Goal: Task Accomplishment & Management: Complete application form

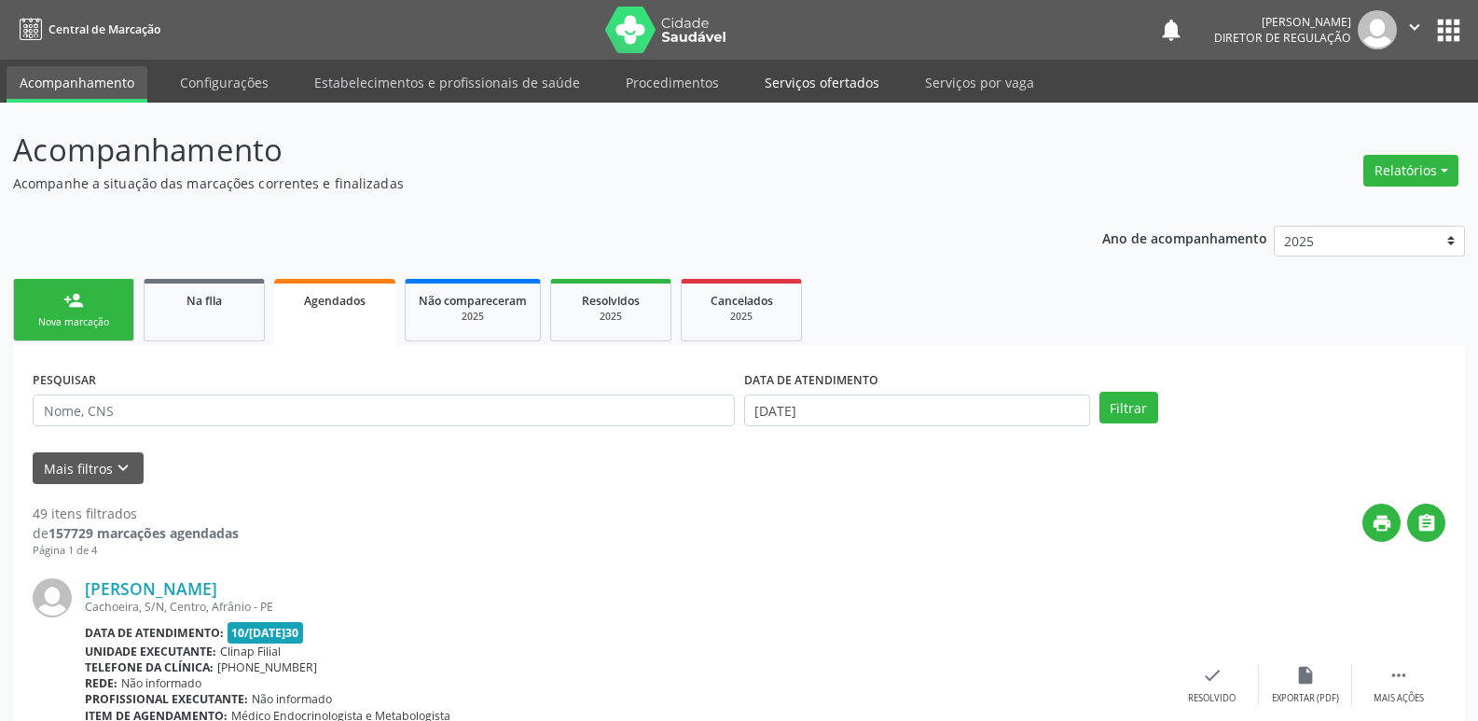
click at [851, 86] on link "Serviços ofertados" at bounding box center [821, 82] width 141 height 33
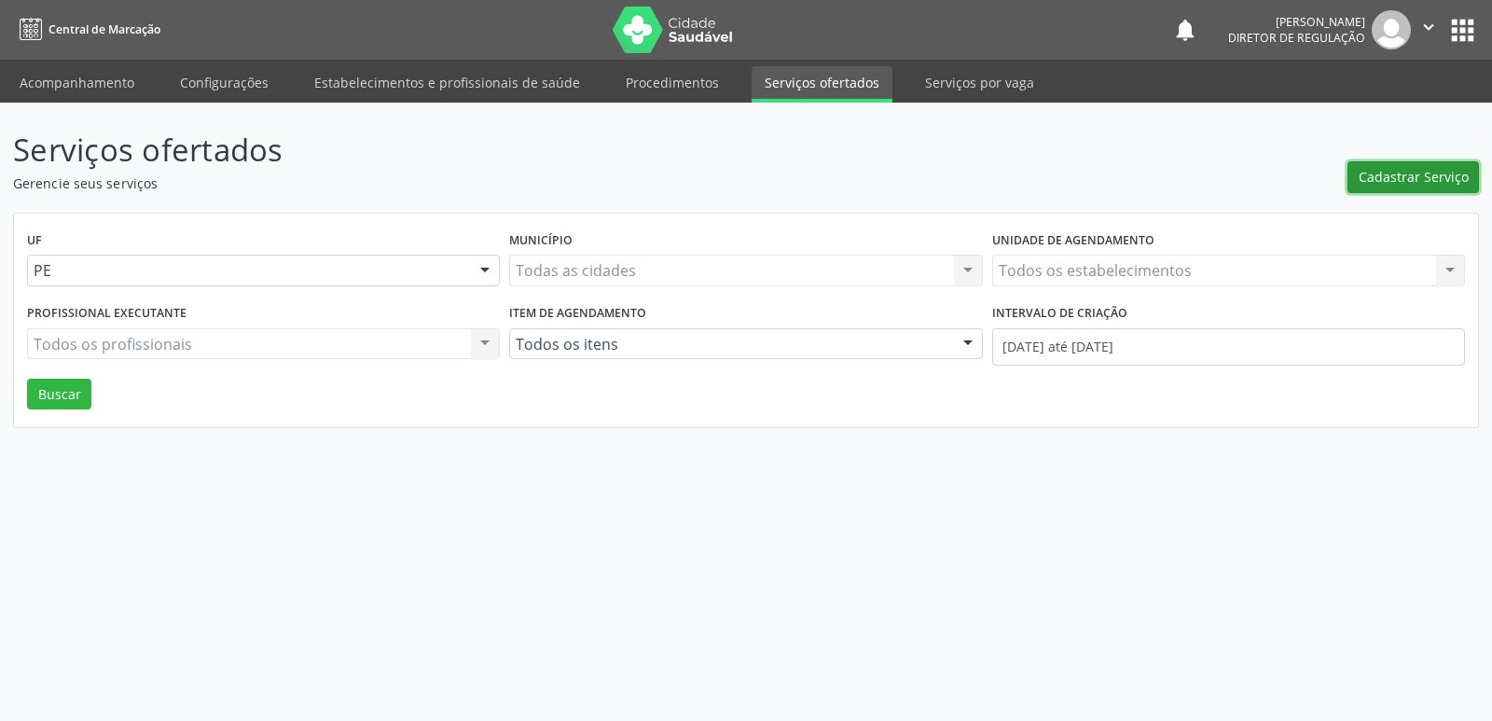
click at [1403, 184] on span "Cadastrar Serviço" at bounding box center [1413, 177] width 110 height 20
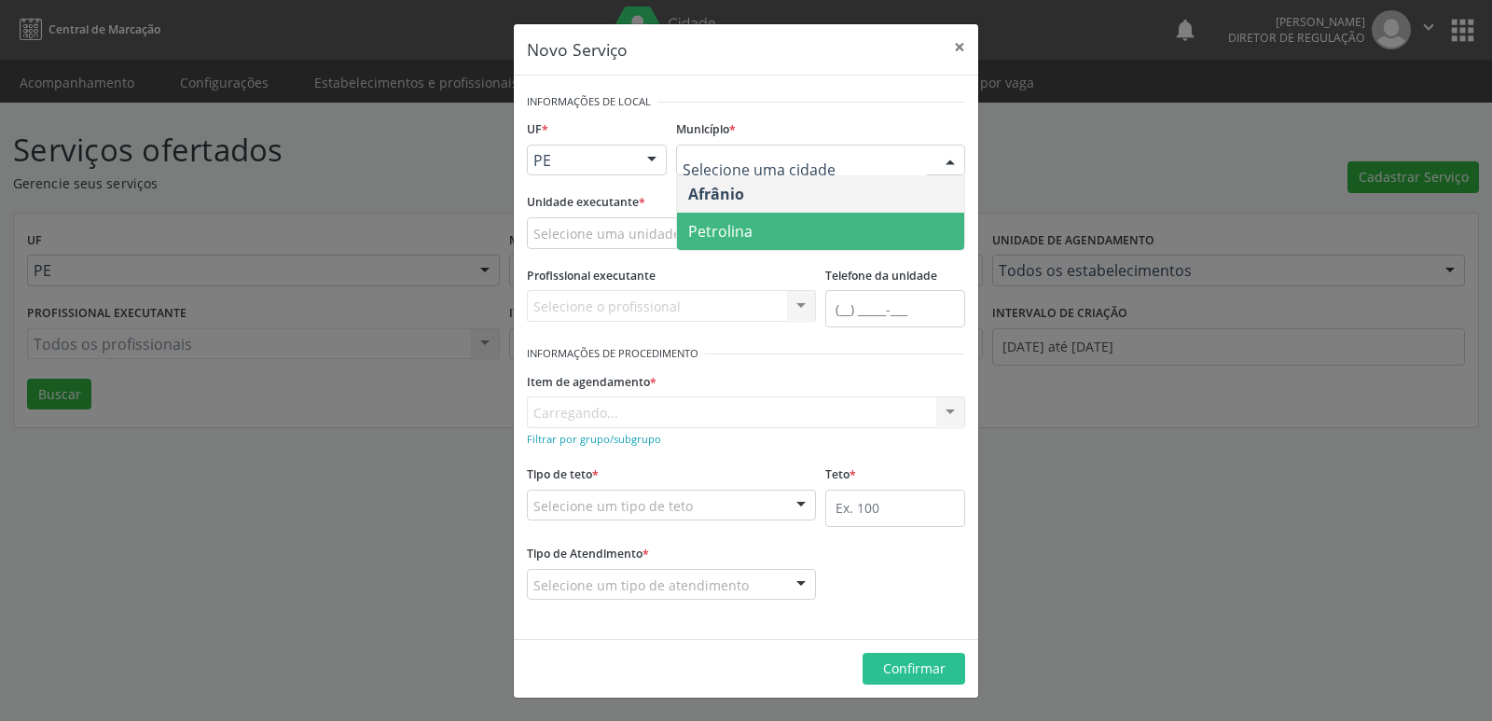
click at [748, 233] on span "Petrolina" at bounding box center [720, 231] width 64 height 21
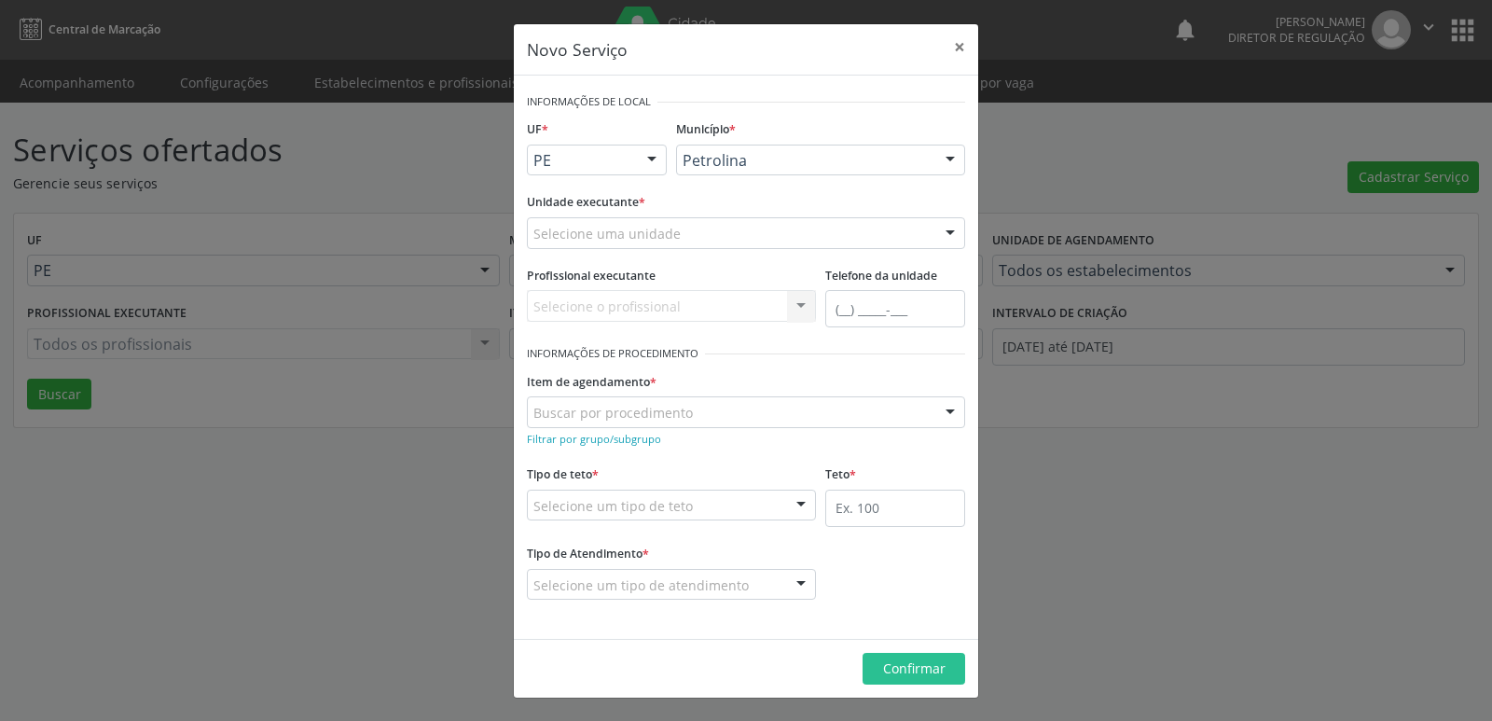
click at [682, 233] on div "Selecione uma unidade" at bounding box center [746, 233] width 438 height 32
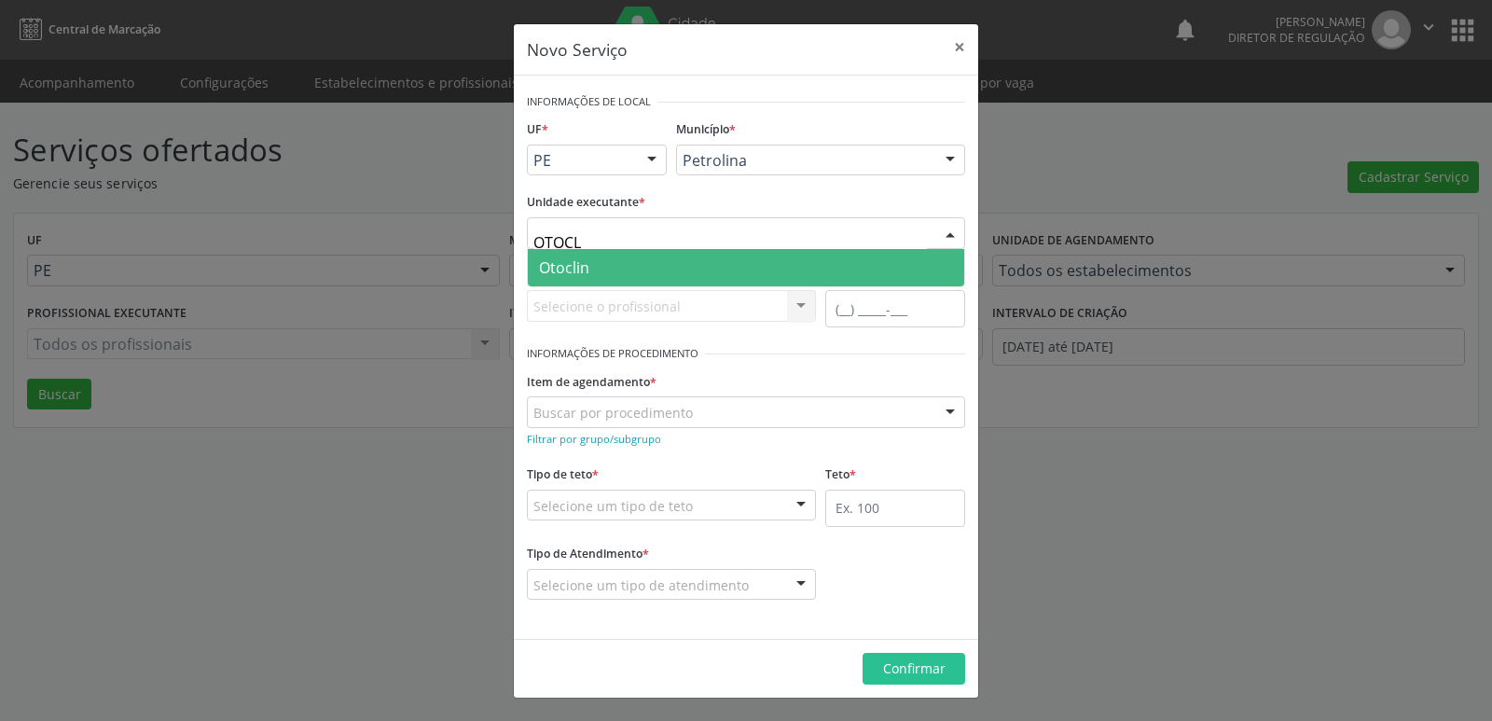
type input "OTOCLI"
click at [619, 269] on span "Otoclin" at bounding box center [746, 267] width 436 height 37
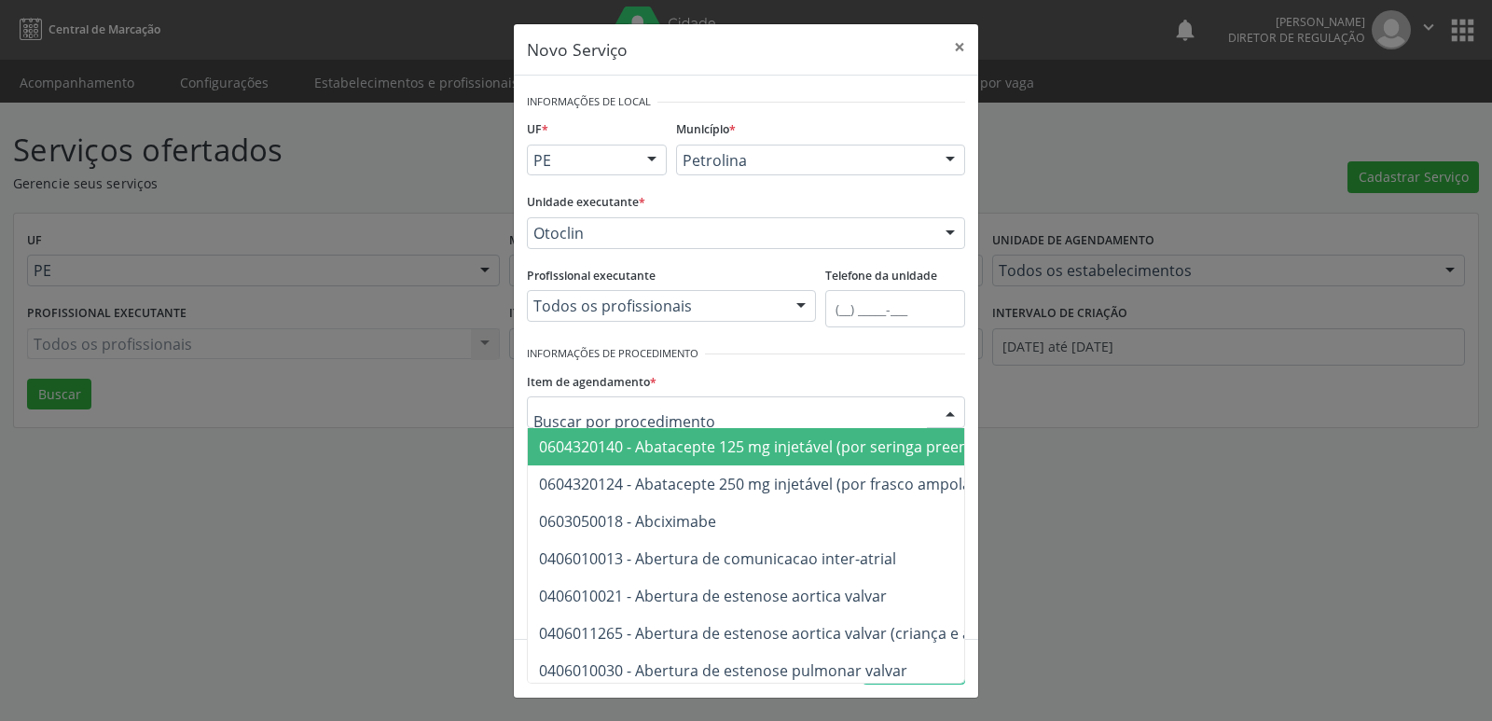
click at [691, 404] on div at bounding box center [746, 412] width 438 height 32
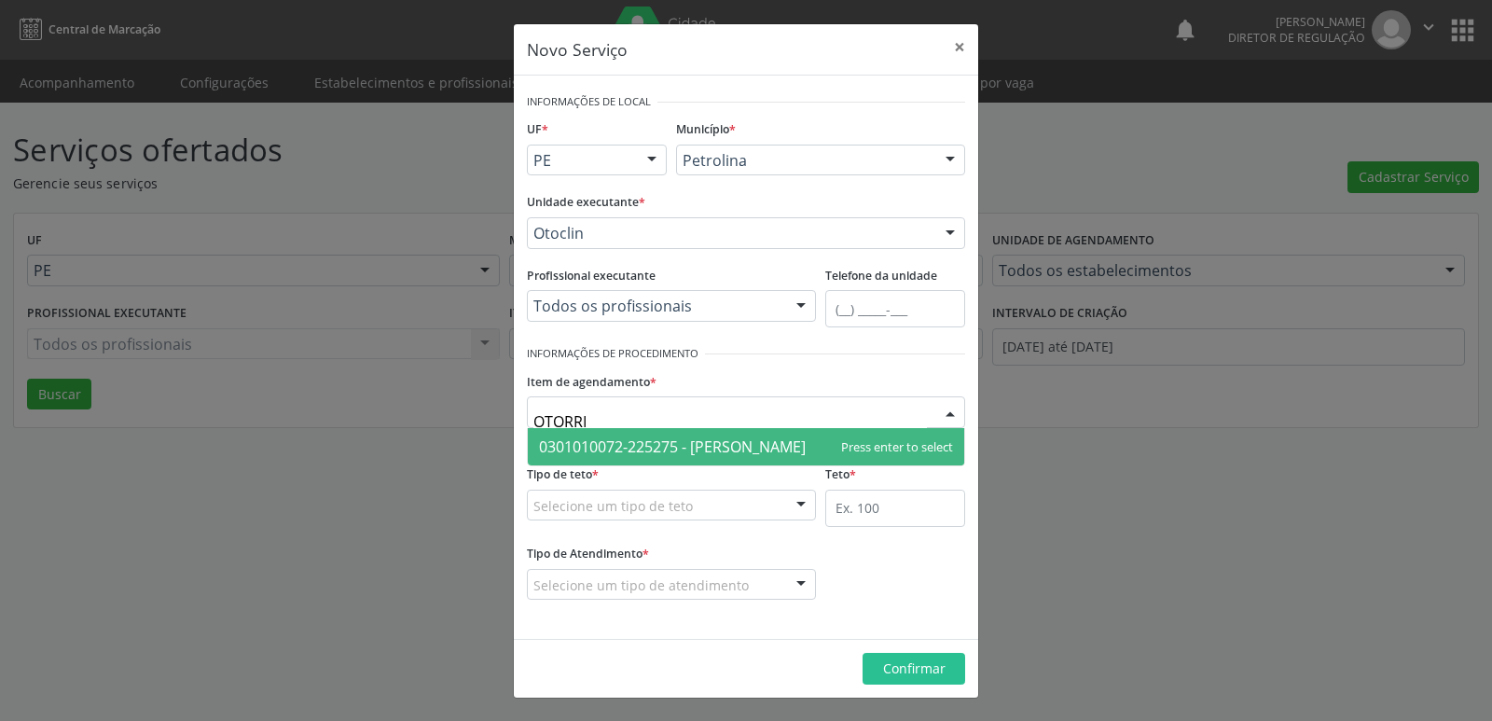
type input "OTORRIN"
click at [696, 446] on span "0301010072-225275 - [PERSON_NAME]" at bounding box center [672, 446] width 267 height 21
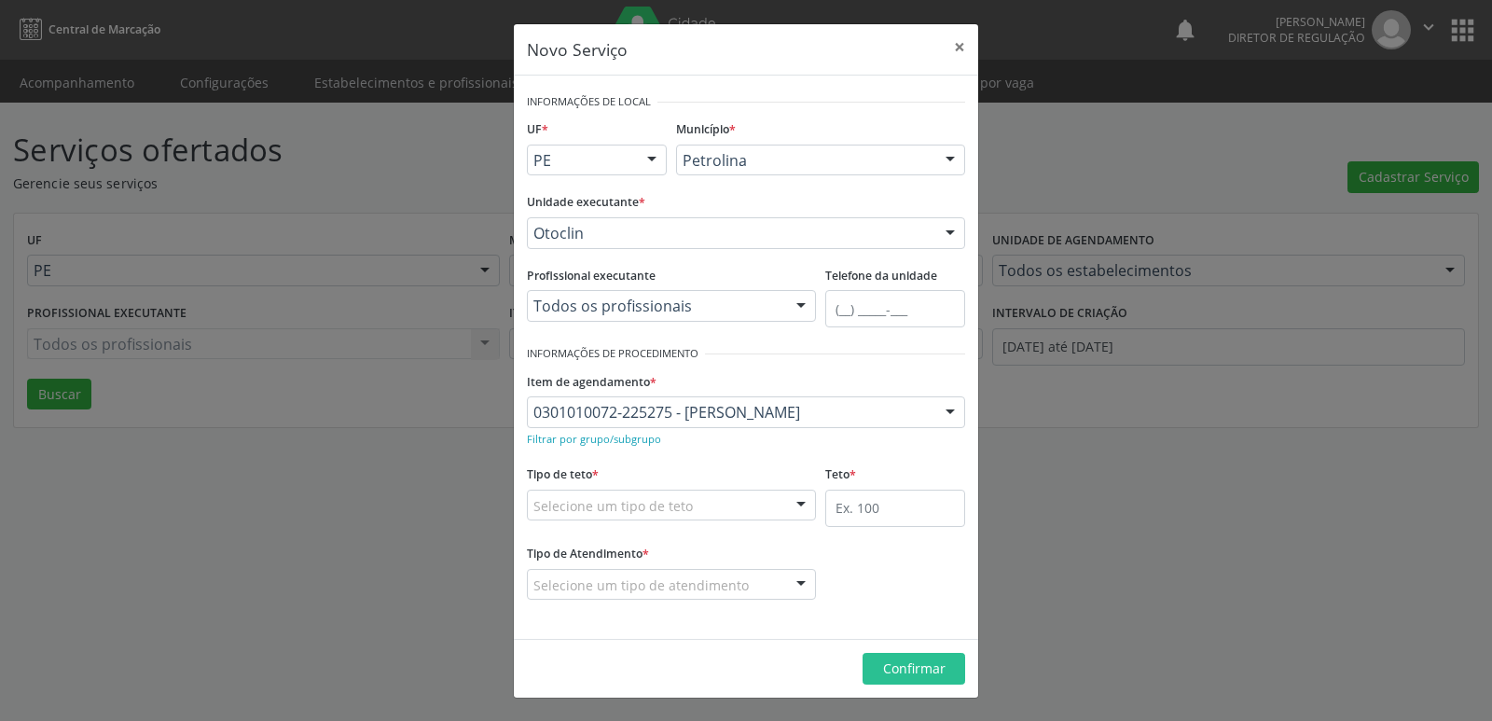
click at [698, 505] on div "Selecione um tipo de teto" at bounding box center [671, 505] width 289 height 32
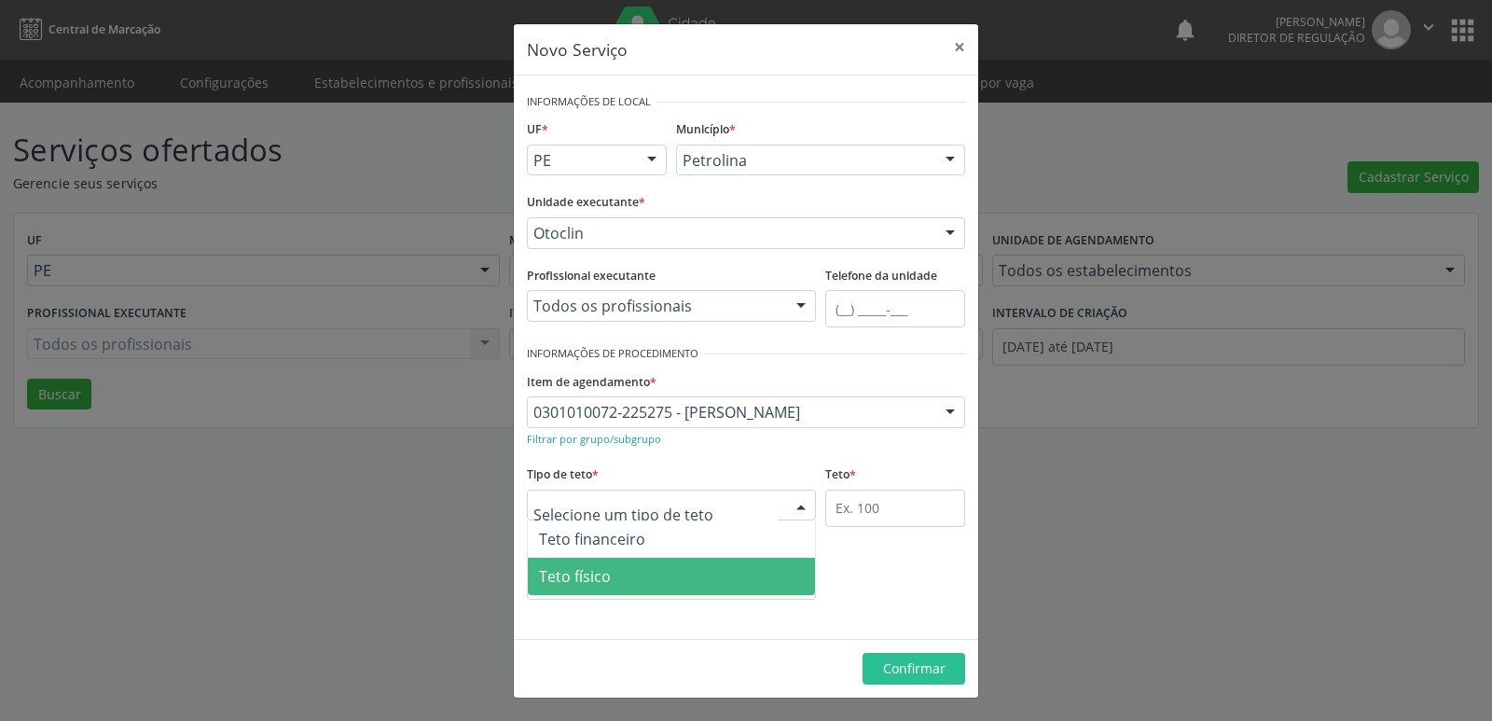
click at [656, 578] on span "Teto físico" at bounding box center [671, 576] width 287 height 37
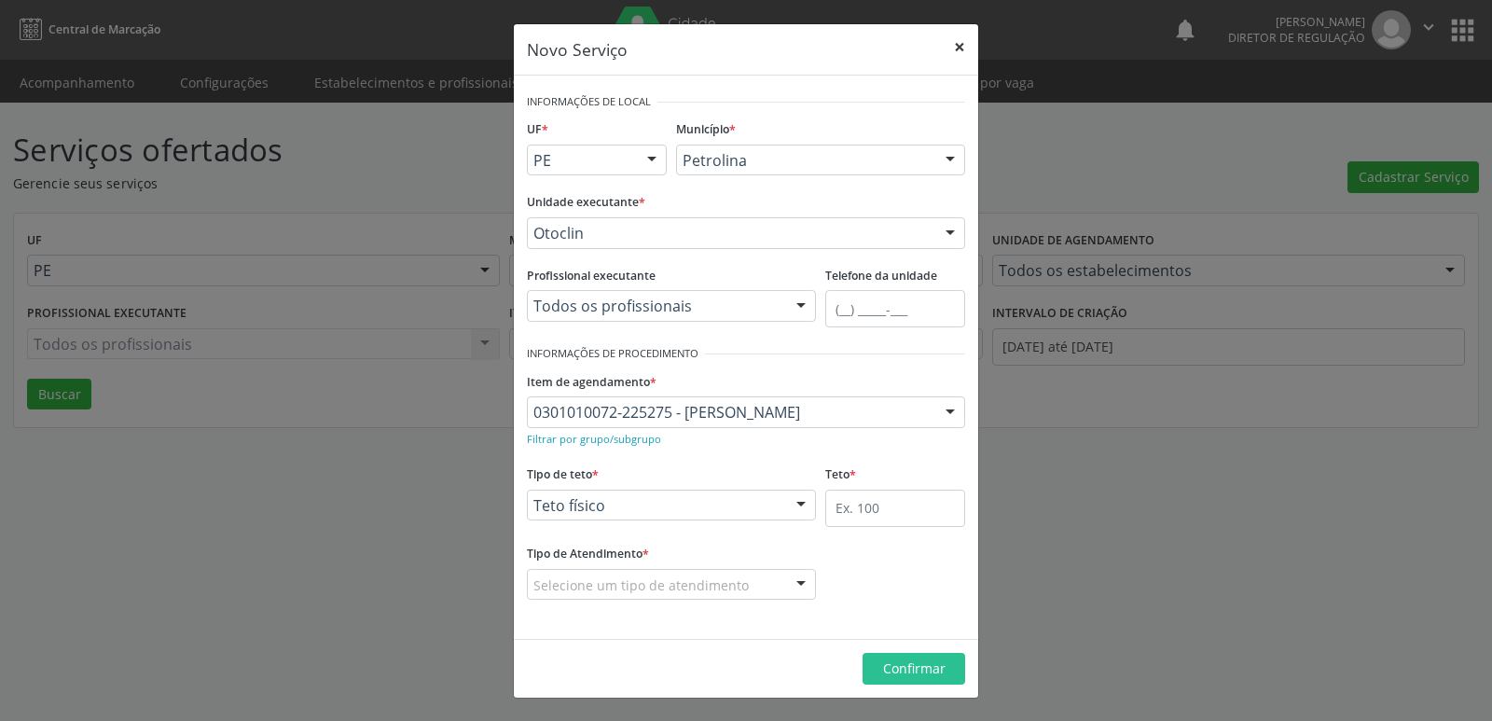
click at [961, 50] on button "×" at bounding box center [959, 47] width 37 height 46
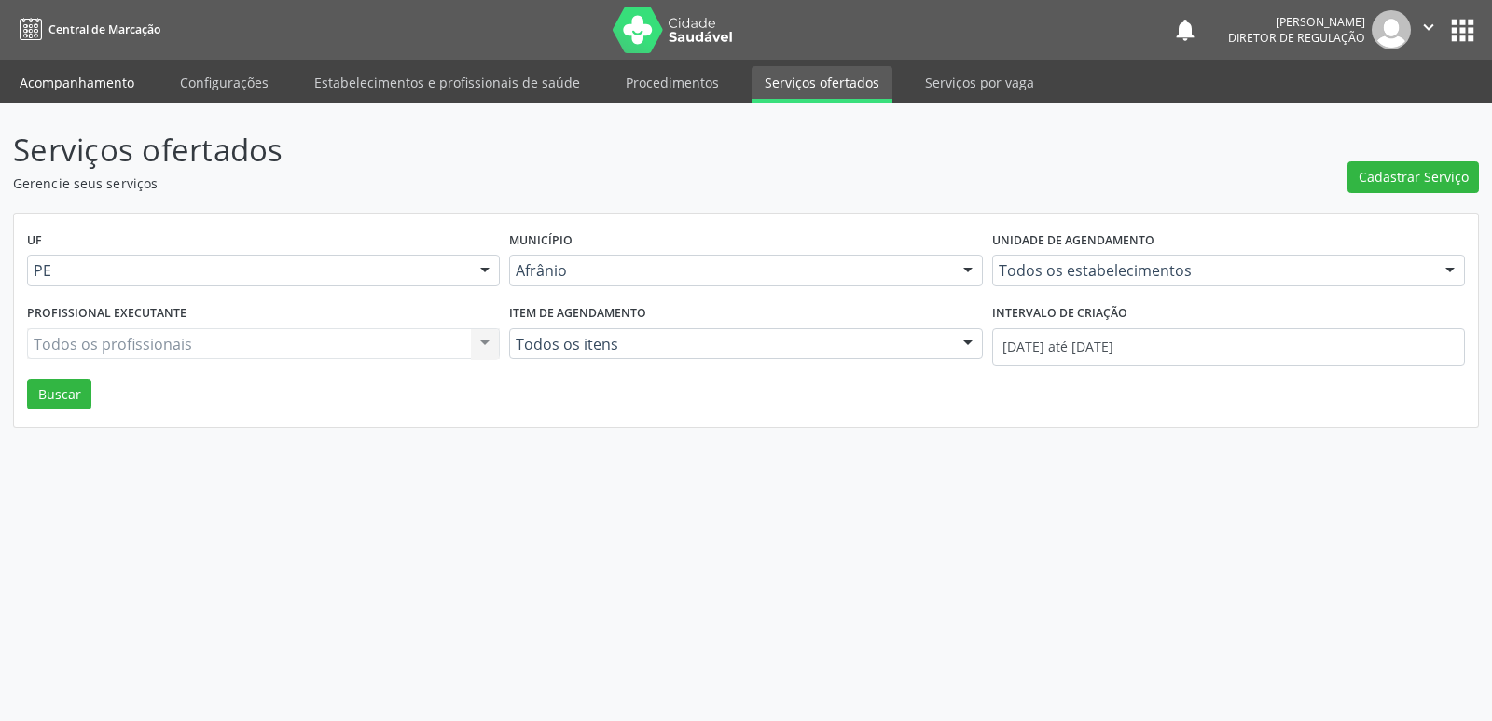
click at [103, 80] on link "Acompanhamento" at bounding box center [77, 82] width 141 height 33
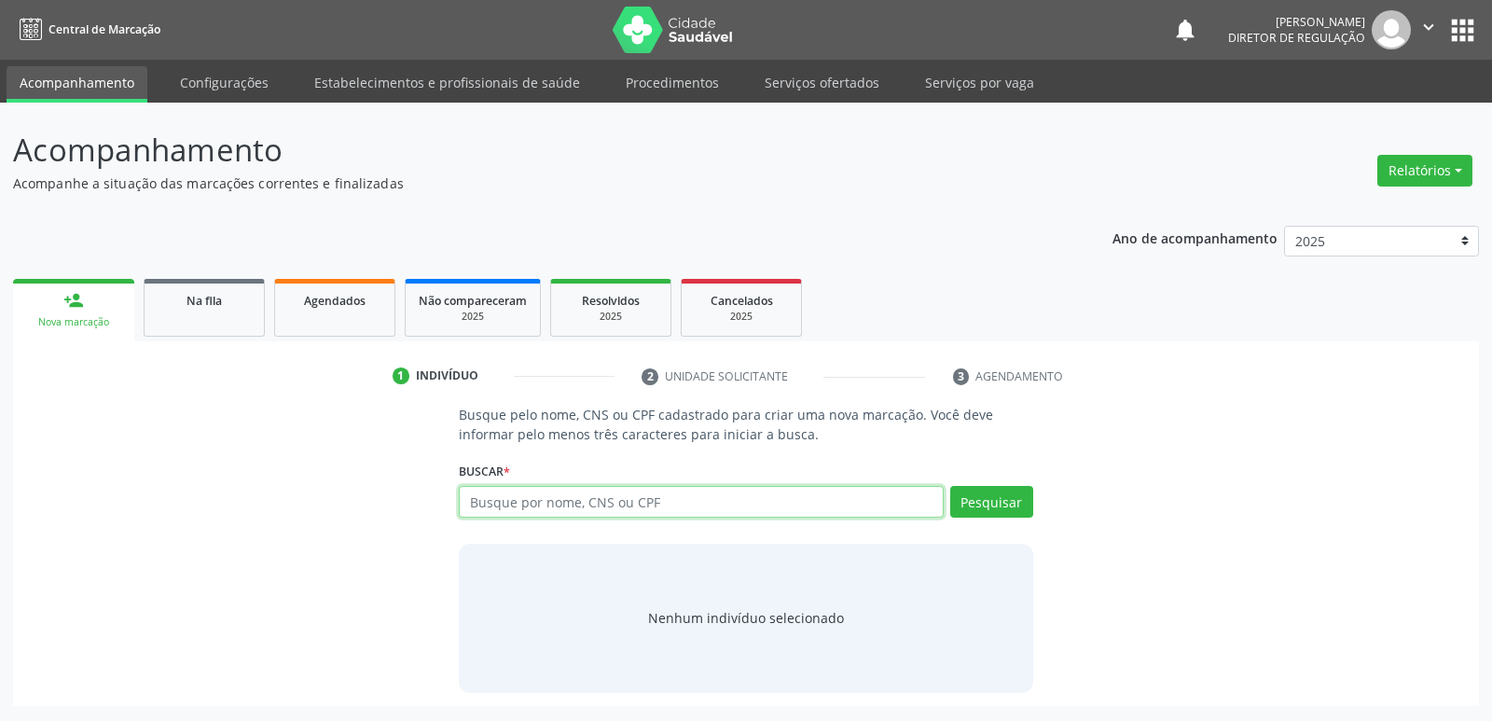
click at [528, 505] on input "text" at bounding box center [701, 502] width 484 height 32
type input "708909741126117"
click at [1008, 506] on button "Pesquisar" at bounding box center [991, 502] width 83 height 32
type input "708909741126117"
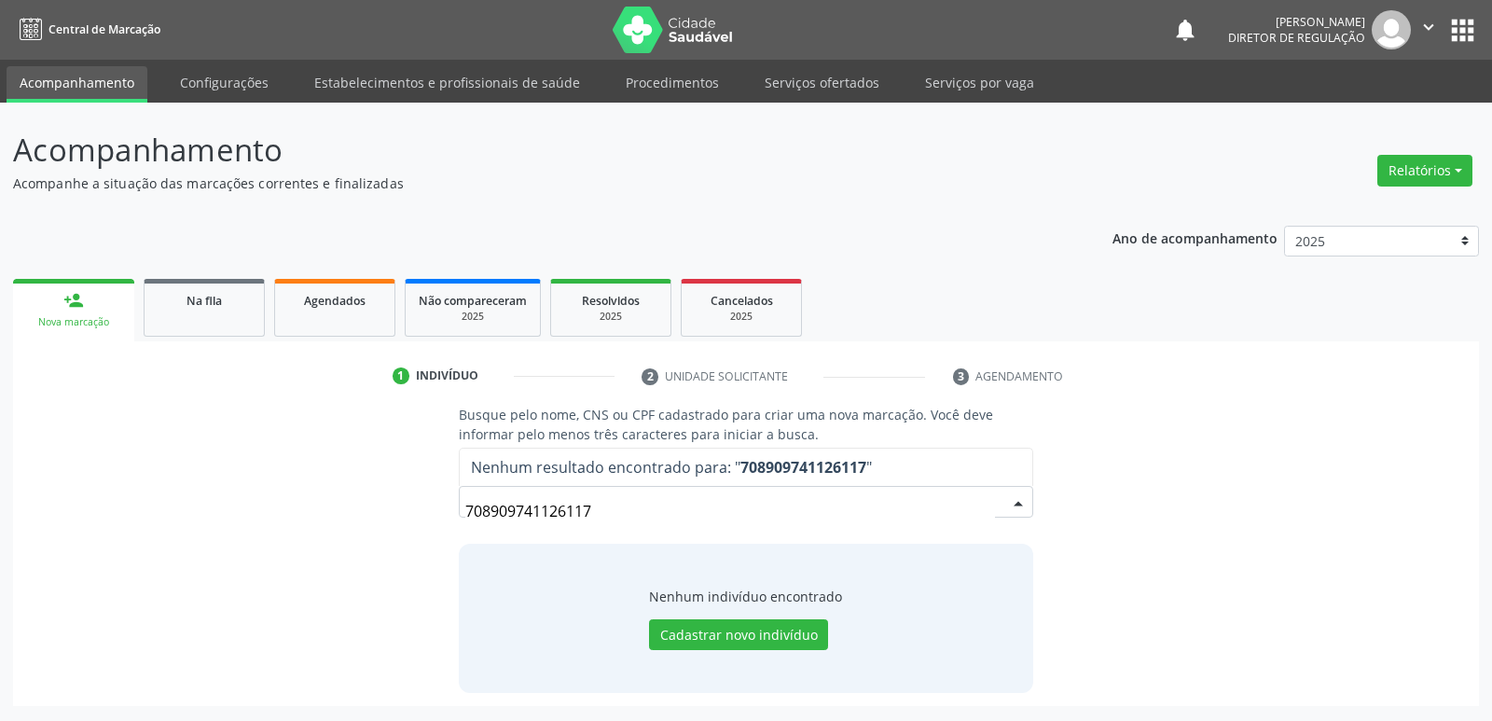
drag, startPoint x: 592, startPoint y: 507, endPoint x: 441, endPoint y: 512, distance: 151.1
click at [441, 512] on div "Busque pelo nome, CNS ou CPF cadastrado para criar uma nova marcação. Você deve…" at bounding box center [746, 548] width 1440 height 287
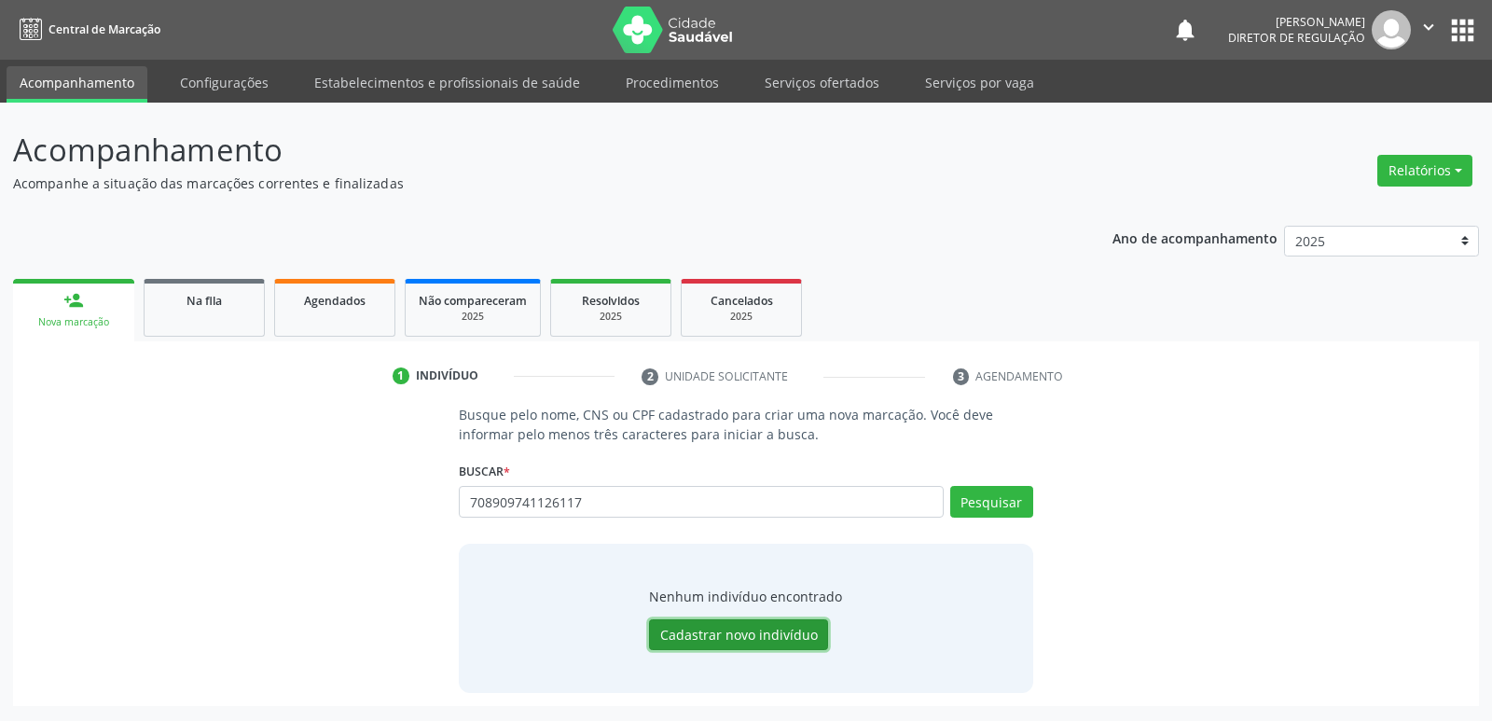
click at [709, 629] on button "Cadastrar novo indivíduo" at bounding box center [738, 635] width 179 height 32
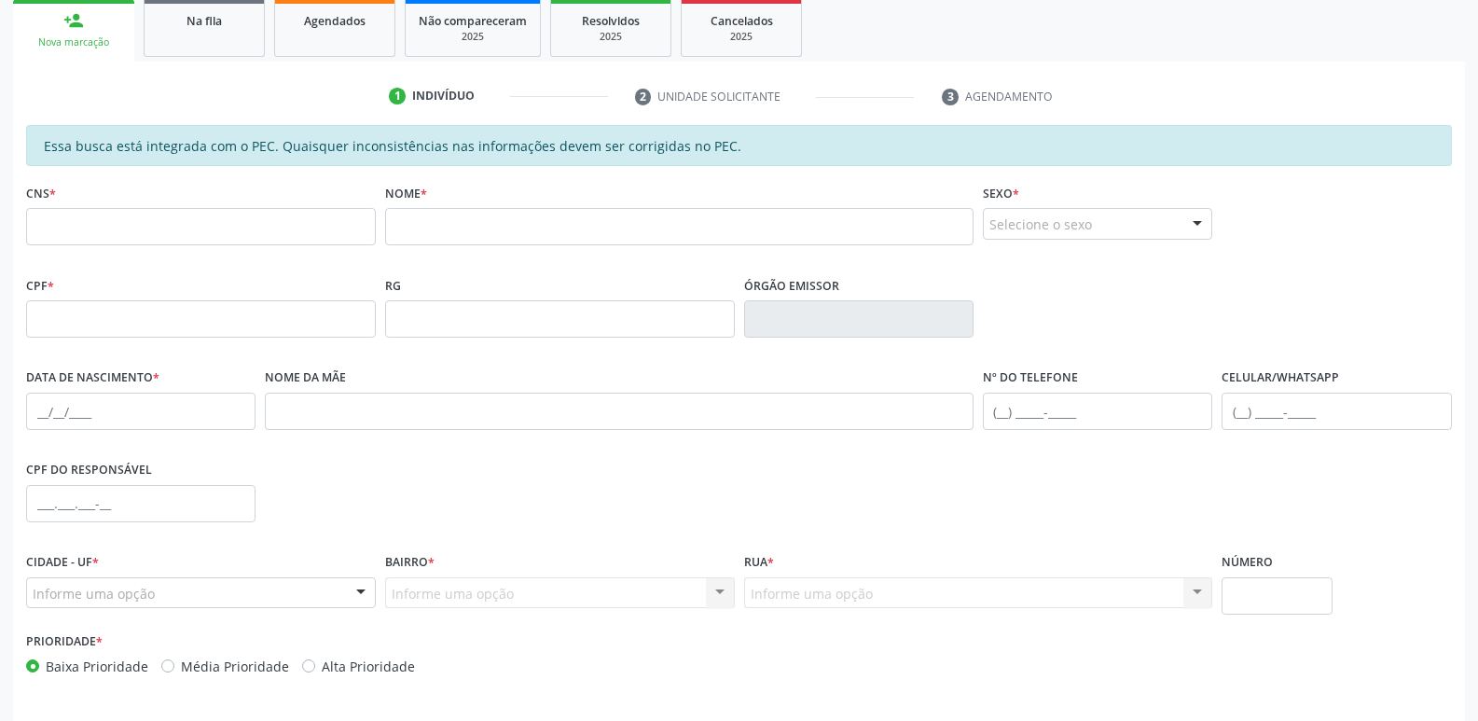
scroll to position [344, 0]
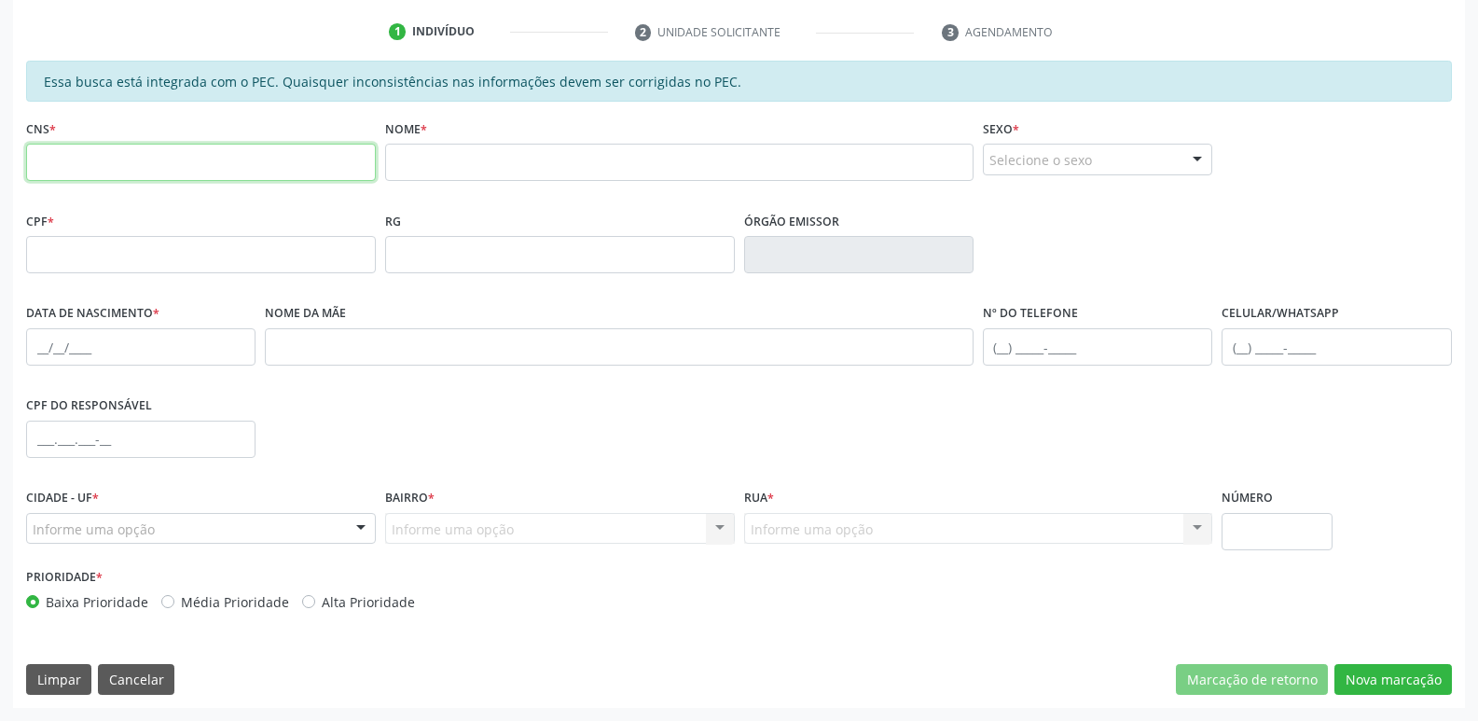
click at [293, 165] on input "text" at bounding box center [201, 162] width 350 height 37
type input "708 9097 4112 6117"
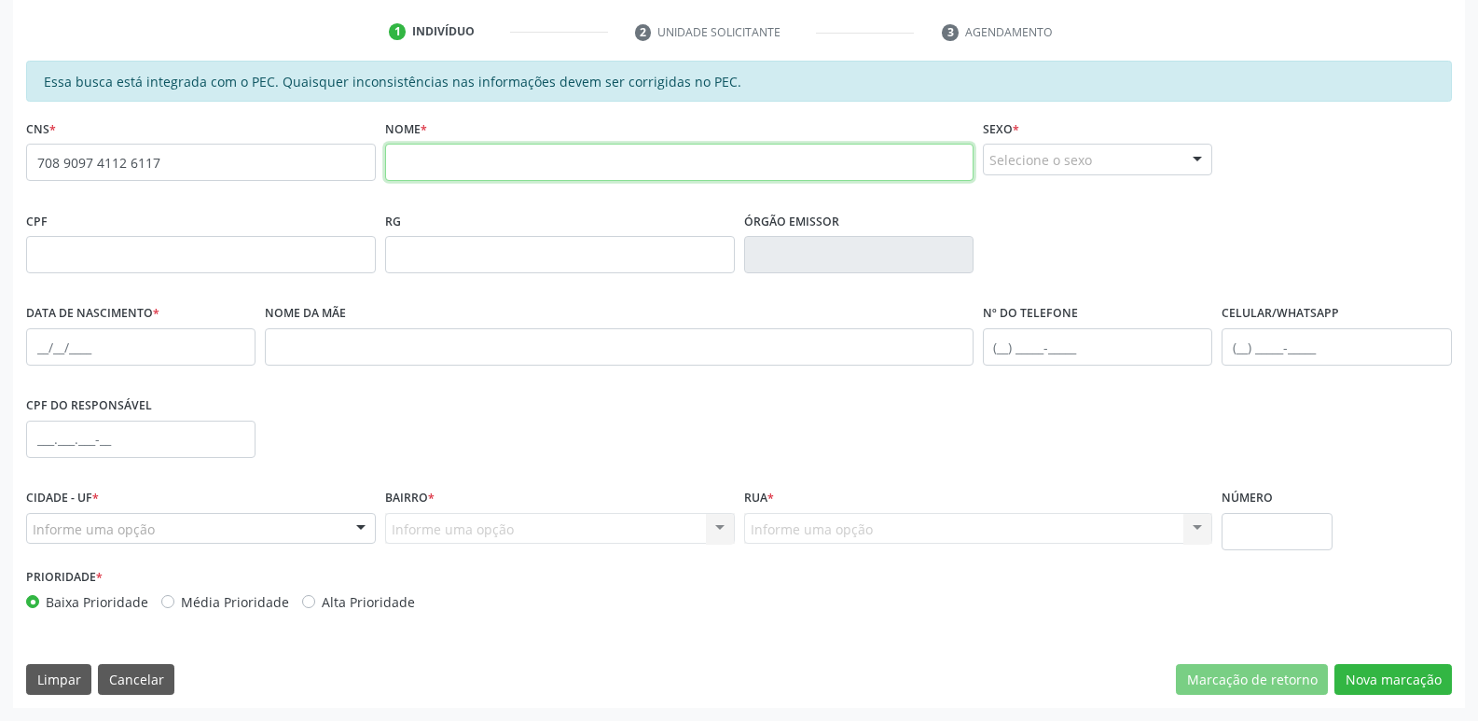
click at [444, 172] on input "text" at bounding box center [679, 162] width 588 height 37
click at [406, 162] on input "[PERSON_NAME]" at bounding box center [679, 162] width 588 height 37
click at [434, 161] on input "[PERSON_NAME]" at bounding box center [679, 162] width 588 height 37
click at [465, 164] on input "[PERSON_NAME]" at bounding box center [679, 162] width 588 height 37
click at [539, 162] on input "[PERSON_NAME]" at bounding box center [679, 162] width 588 height 37
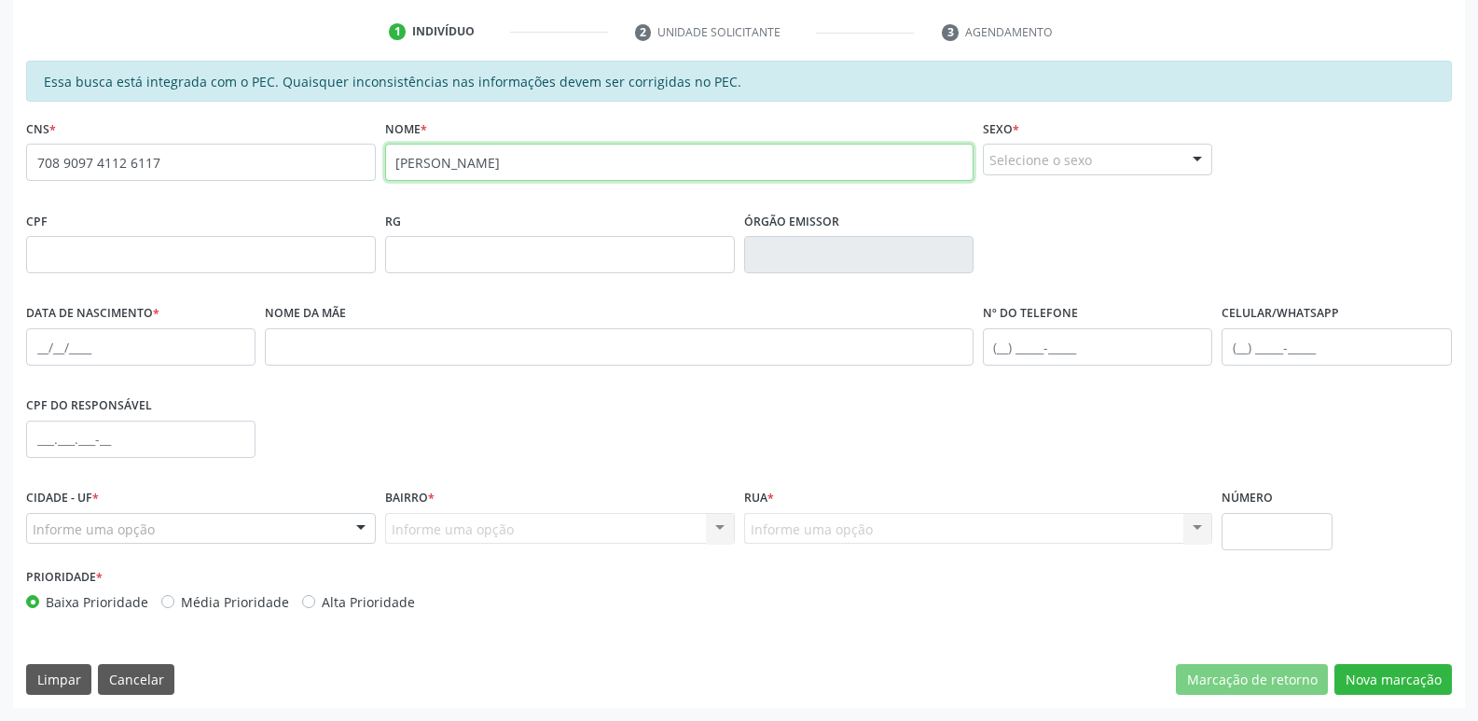
type input "[PERSON_NAME]"
click at [1159, 163] on div "Selecione o sexo" at bounding box center [1097, 160] width 229 height 32
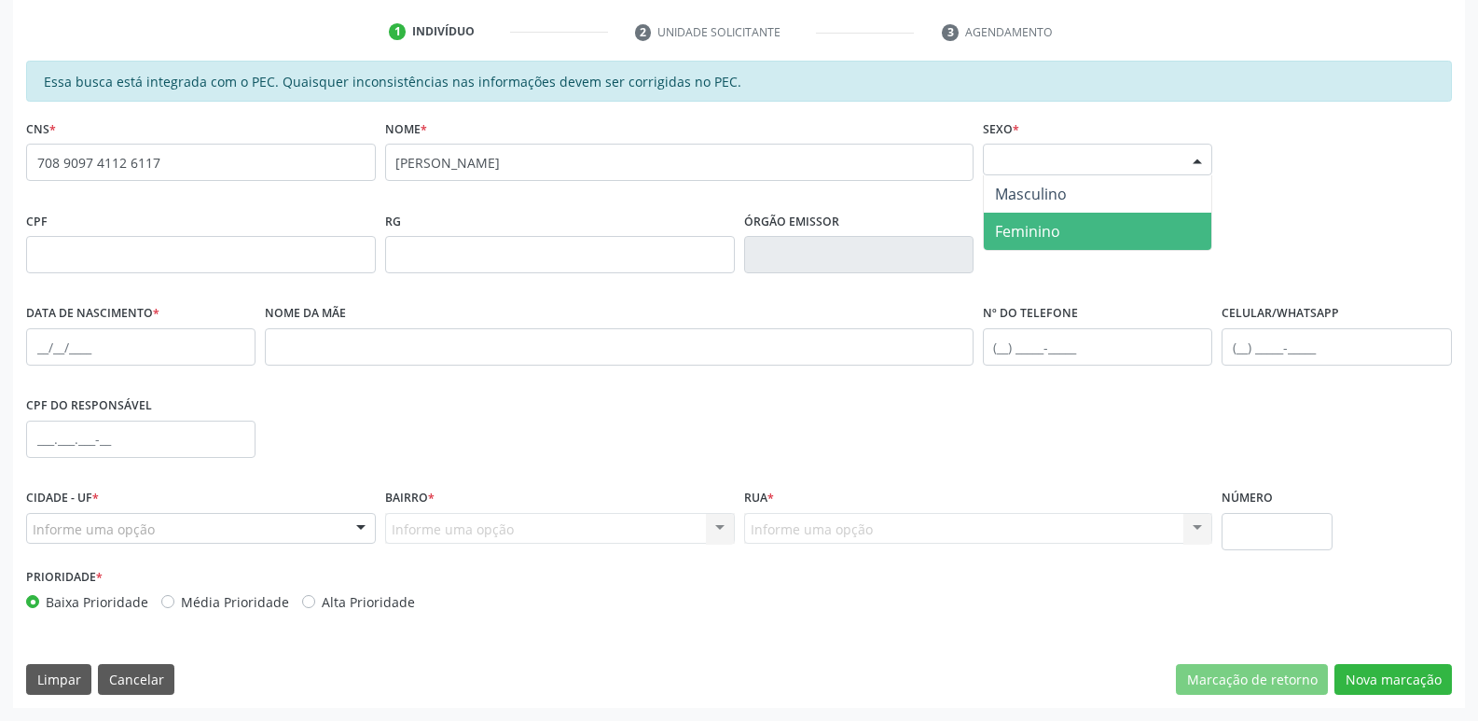
click at [1109, 234] on span "Feminino" at bounding box center [1097, 231] width 227 height 37
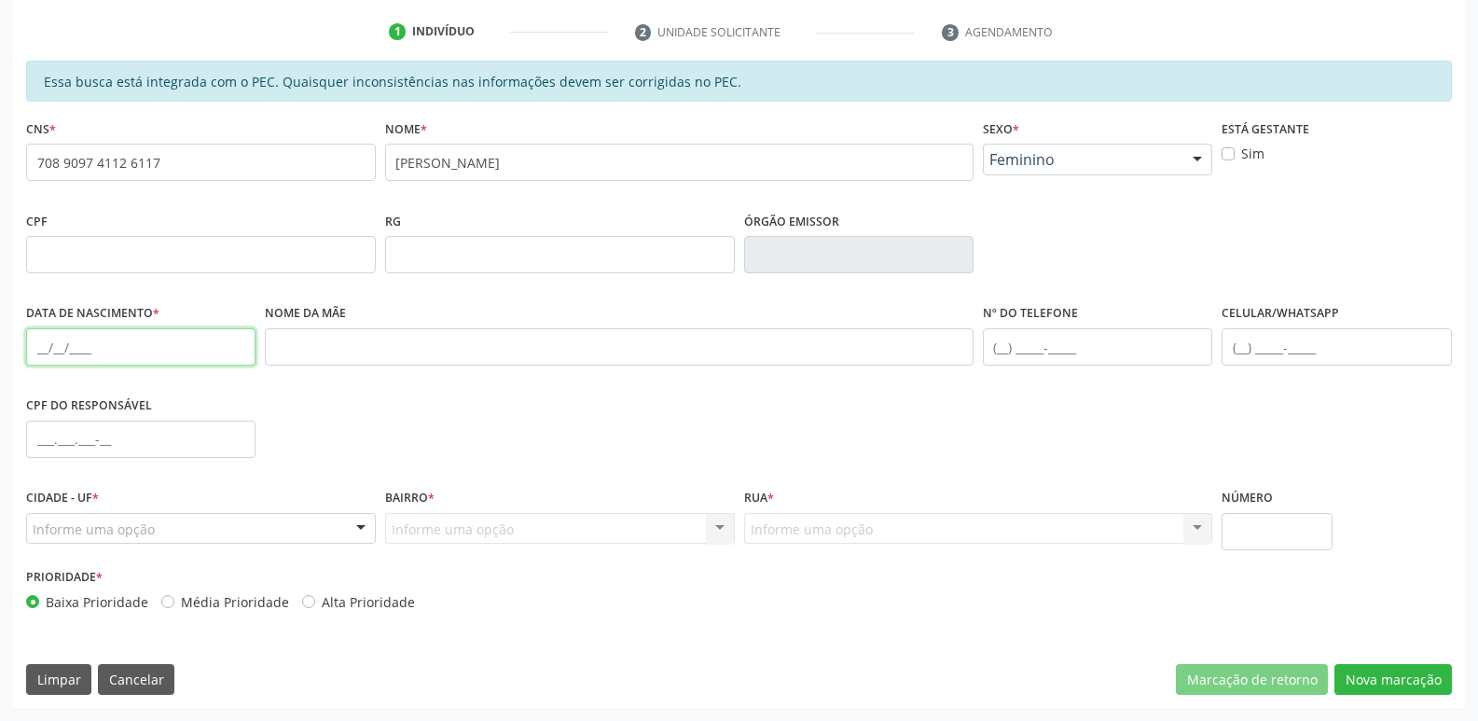
click at [89, 356] on input "text" at bounding box center [140, 346] width 229 height 37
type input "[DATE]"
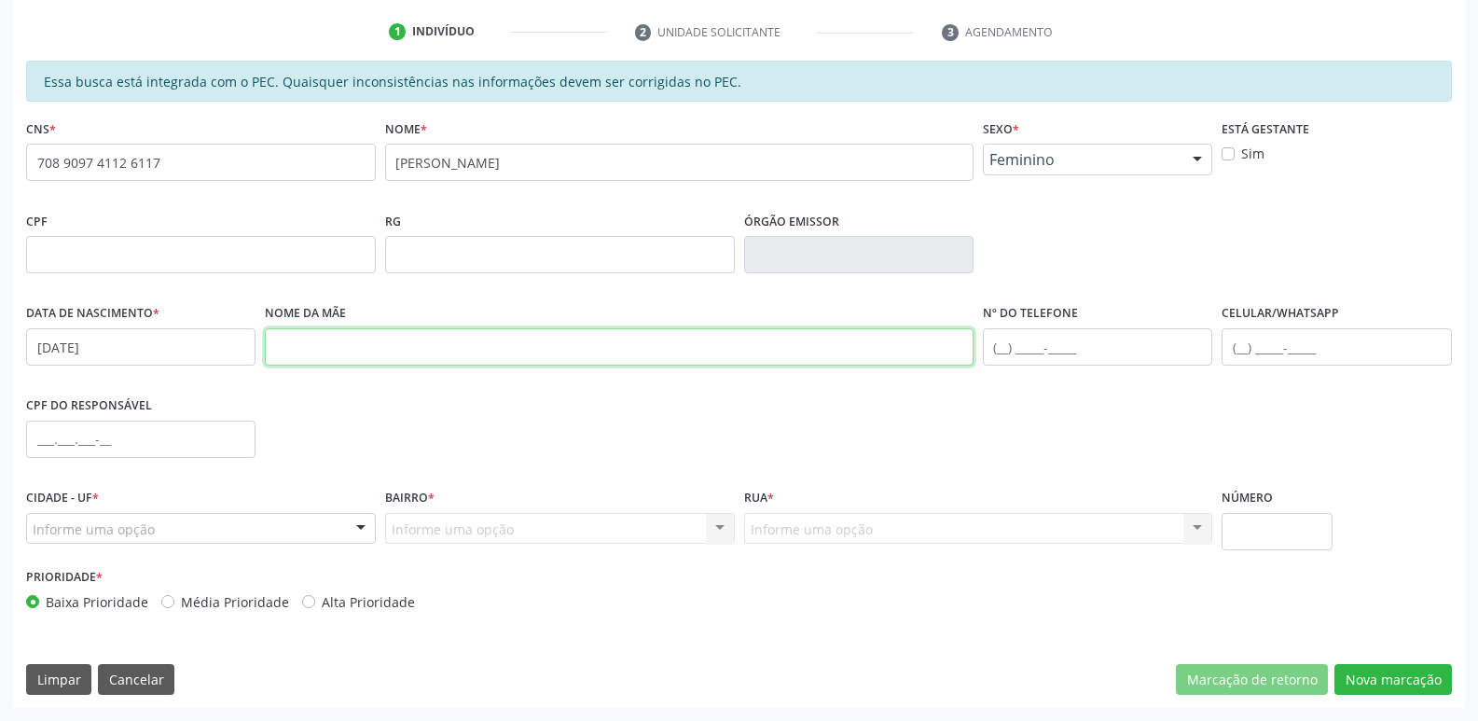
click at [312, 341] on input "text" at bounding box center [619, 346] width 709 height 37
type input "[PERSON_NAME]"
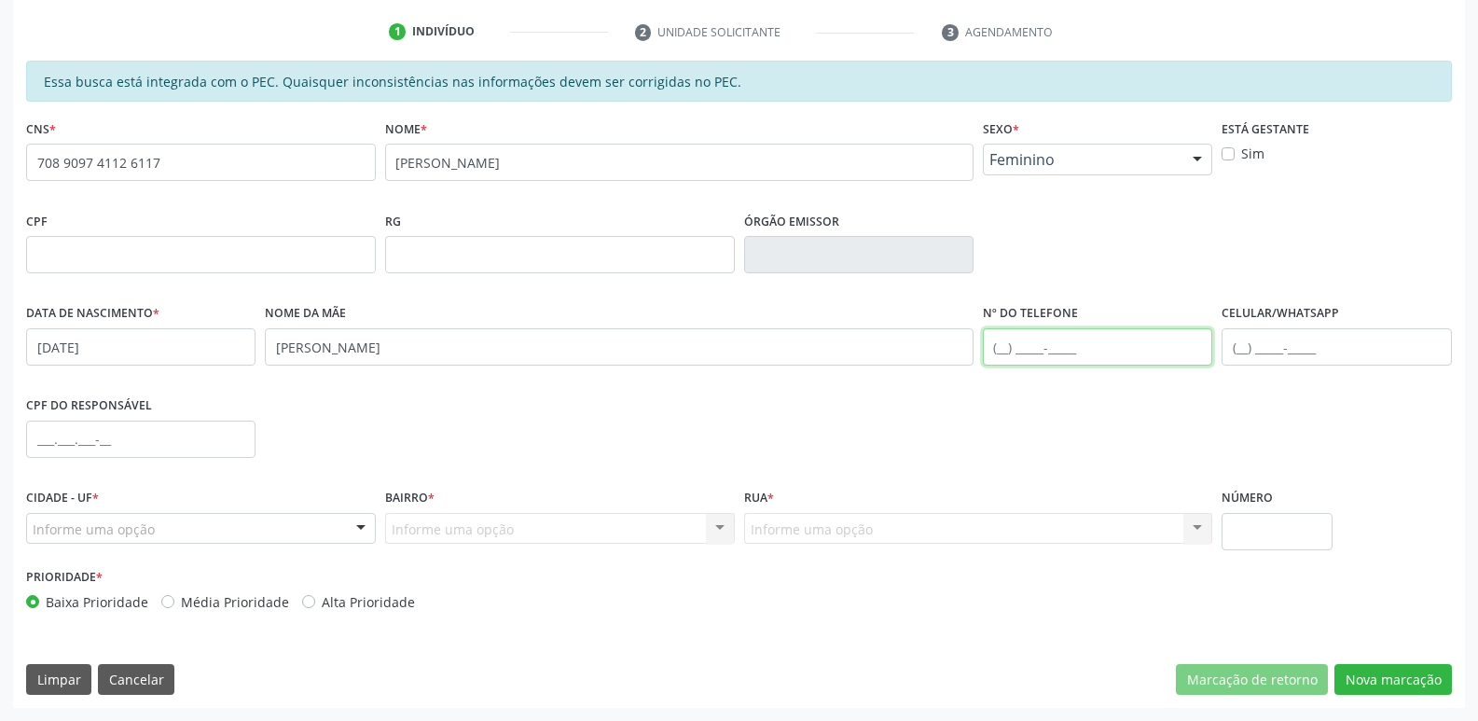
click at [1004, 345] on input "text" at bounding box center [1097, 346] width 229 height 37
type input "[PHONE_NUMBER]"
click at [169, 530] on div "Informe uma opção" at bounding box center [201, 529] width 350 height 32
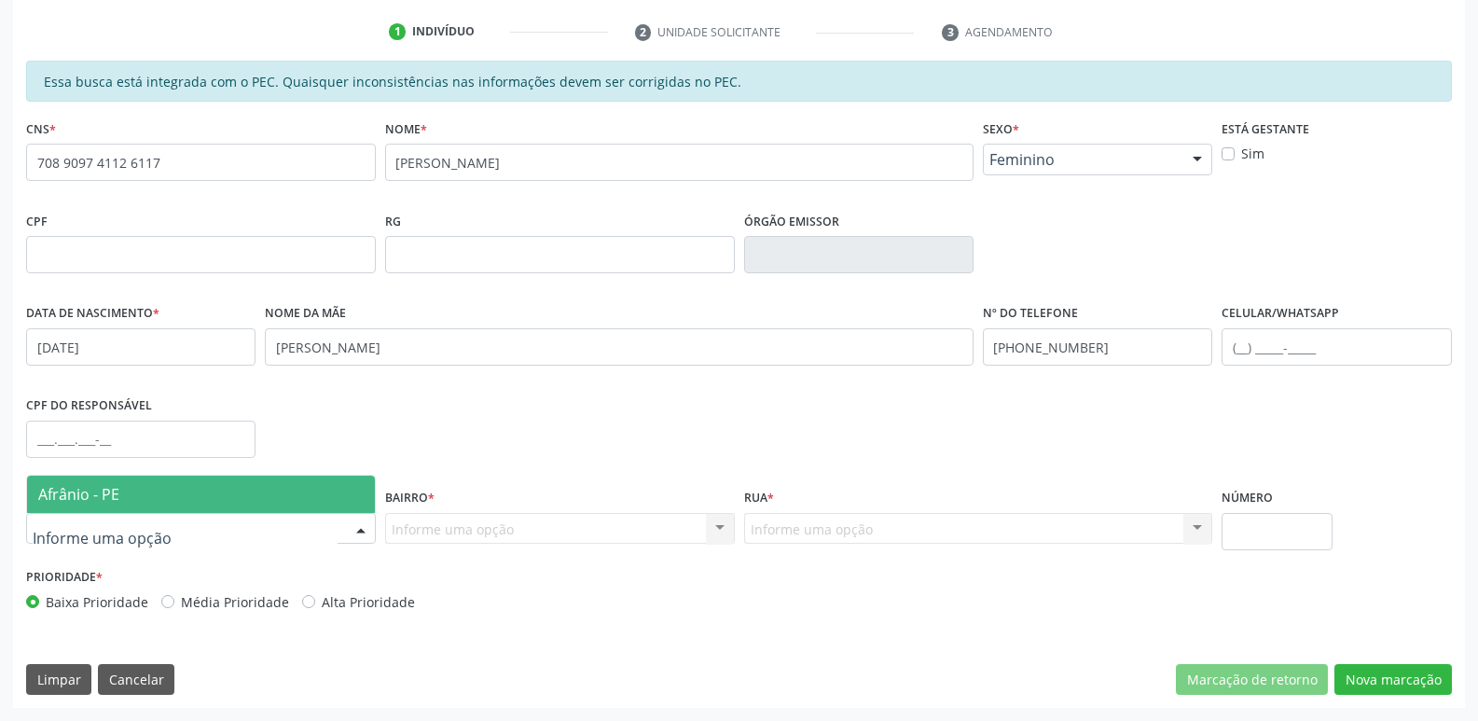
click at [163, 497] on span "Afrânio - PE" at bounding box center [201, 493] width 348 height 37
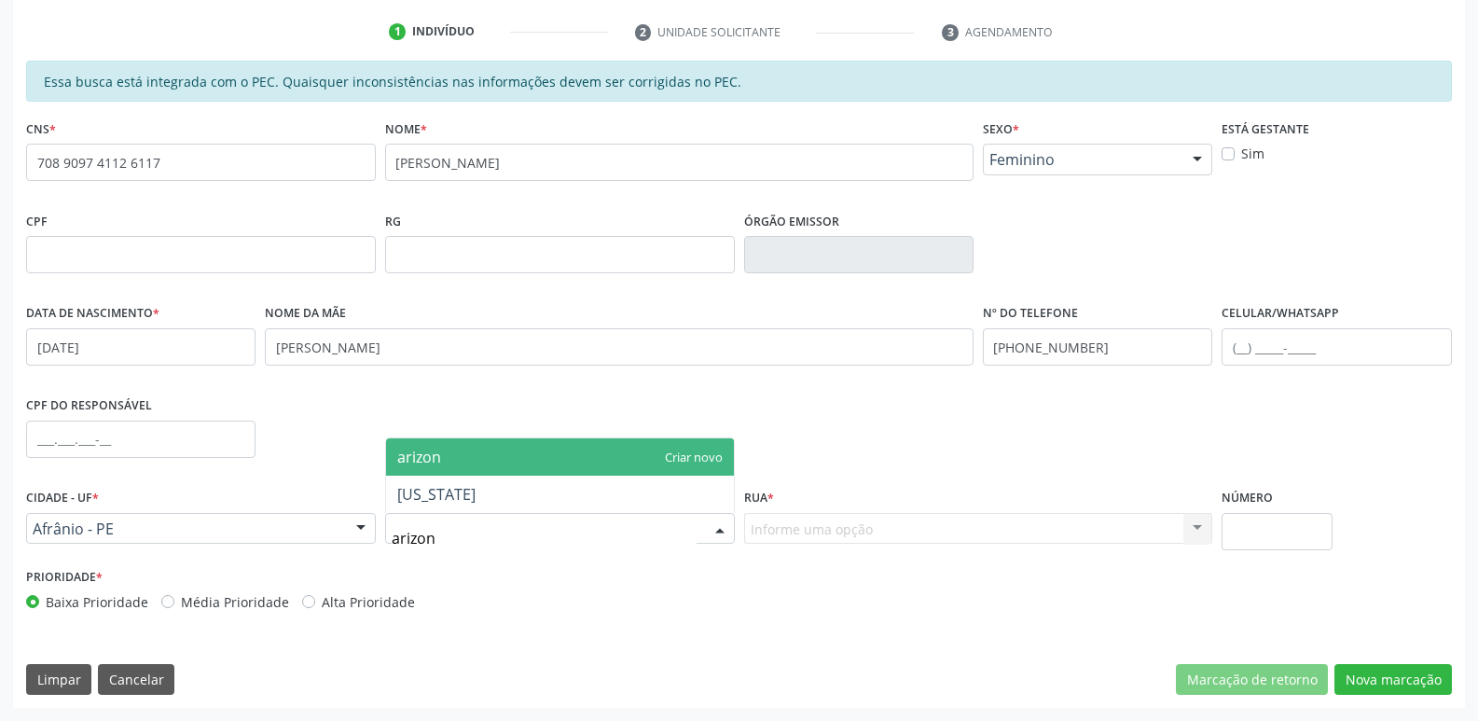
type input "[US_STATE]"
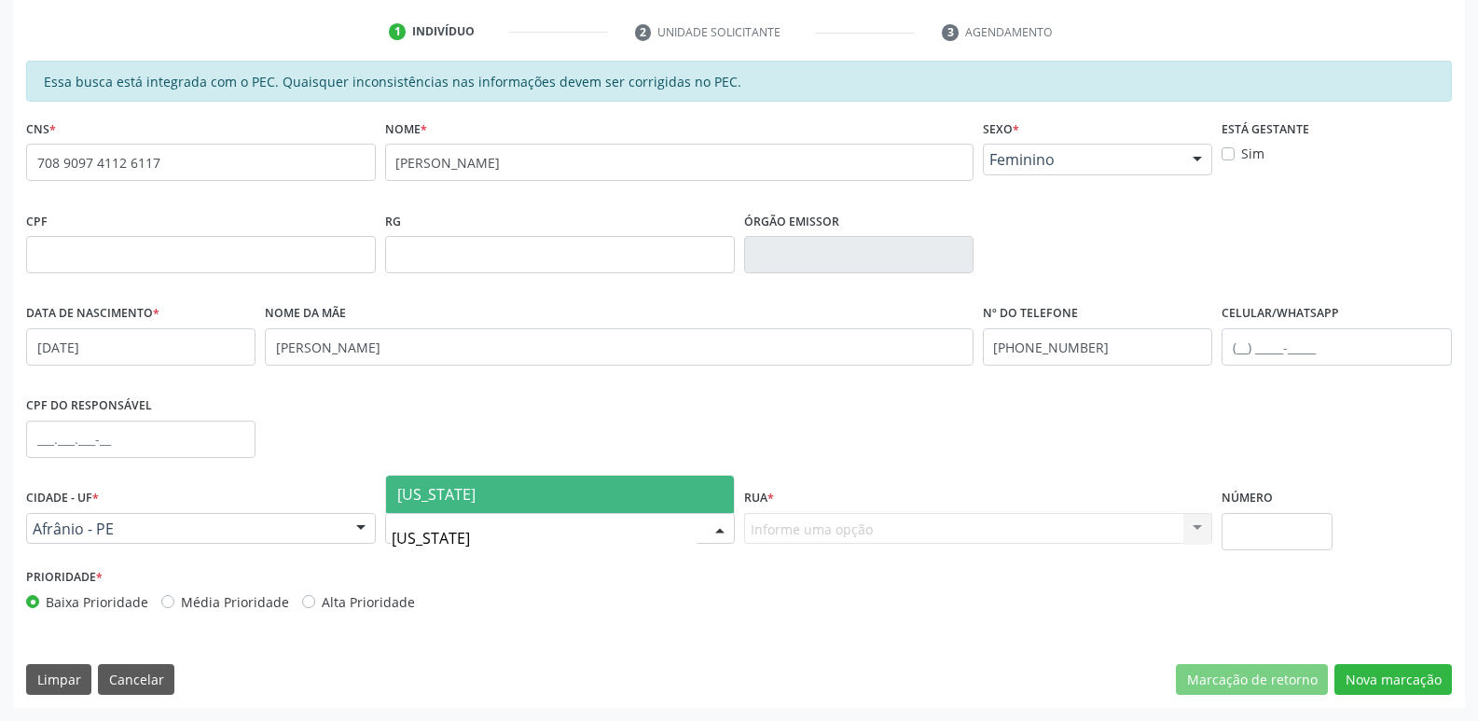
click at [445, 484] on span "[US_STATE]" at bounding box center [436, 494] width 78 height 21
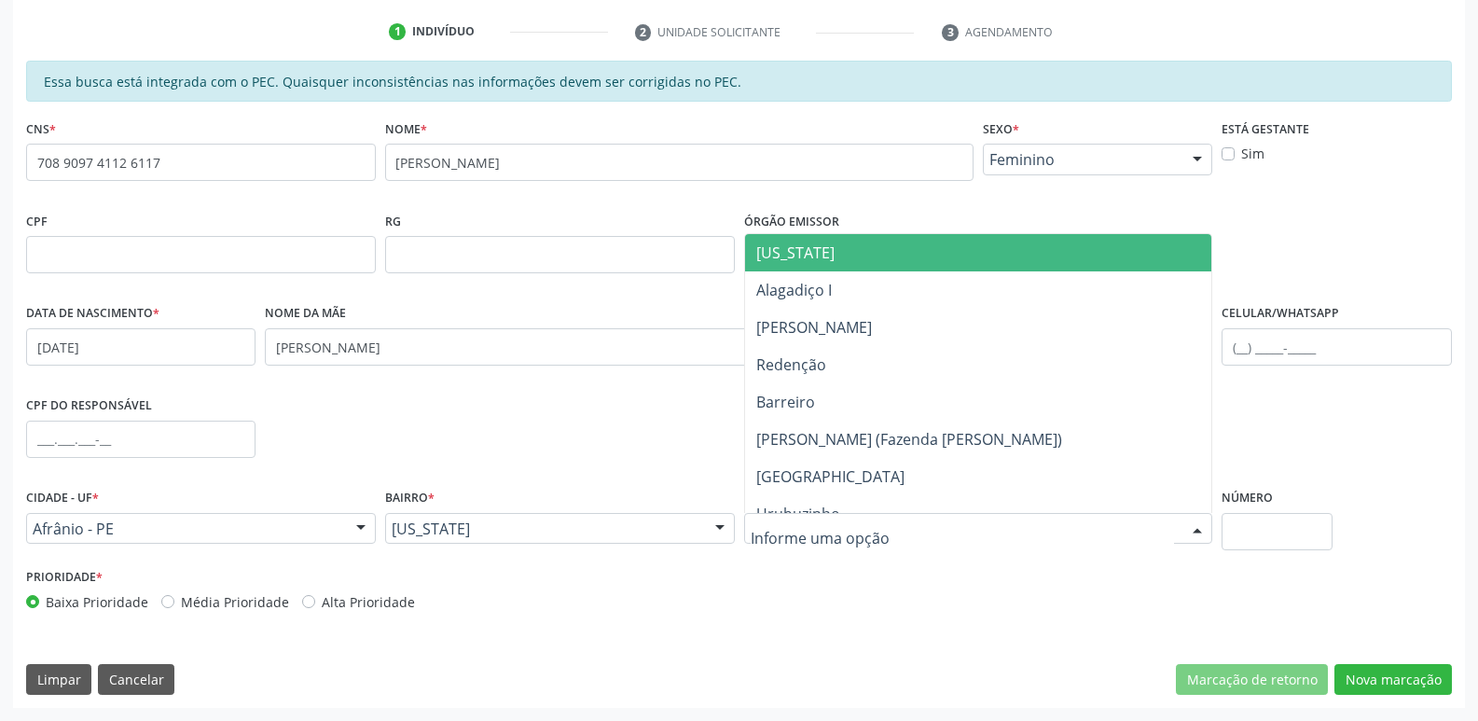
click at [784, 251] on span "[US_STATE]" at bounding box center [795, 252] width 78 height 21
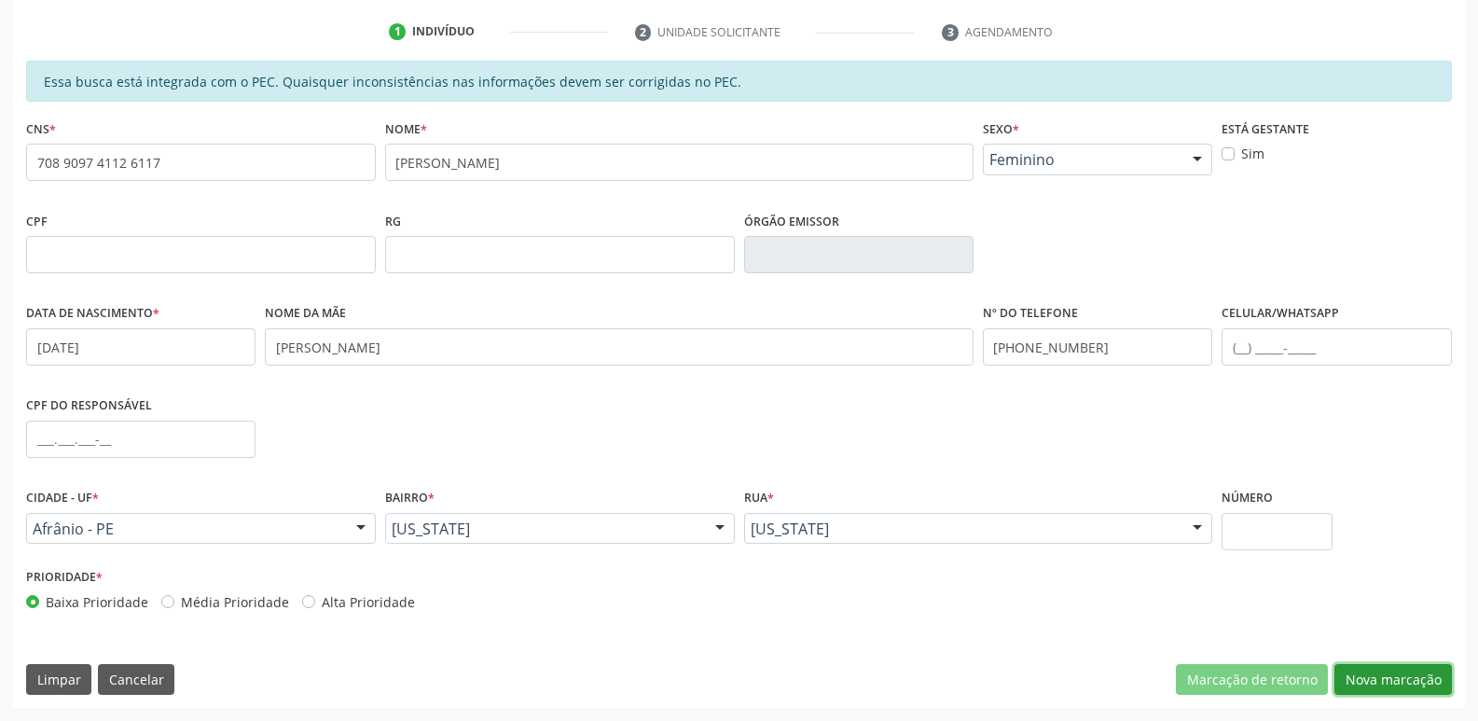
click at [1385, 683] on button "Nova marcação" at bounding box center [1392, 680] width 117 height 32
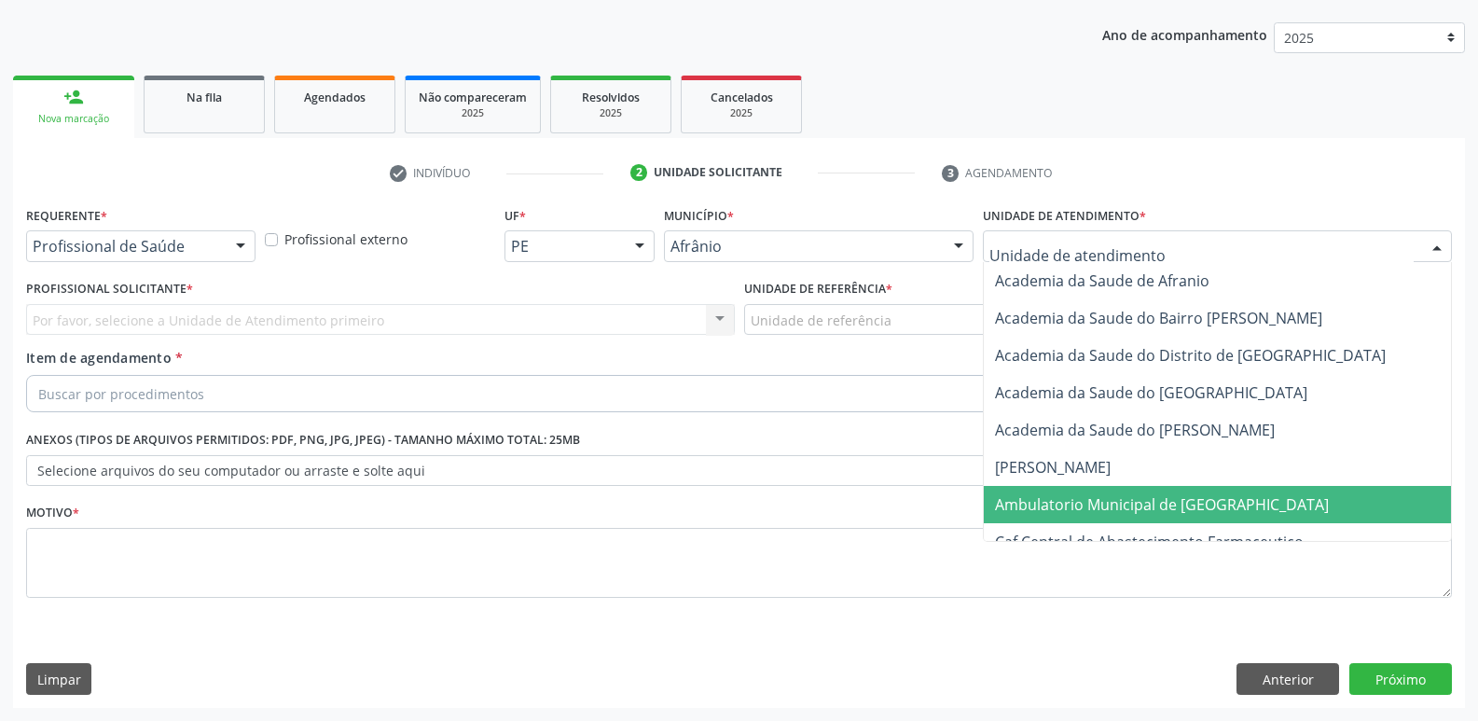
drag, startPoint x: 1146, startPoint y: 507, endPoint x: 1096, endPoint y: 472, distance: 60.8
click at [1146, 506] on span "Ambulatorio Municipal de [GEOGRAPHIC_DATA]" at bounding box center [1162, 504] width 334 height 21
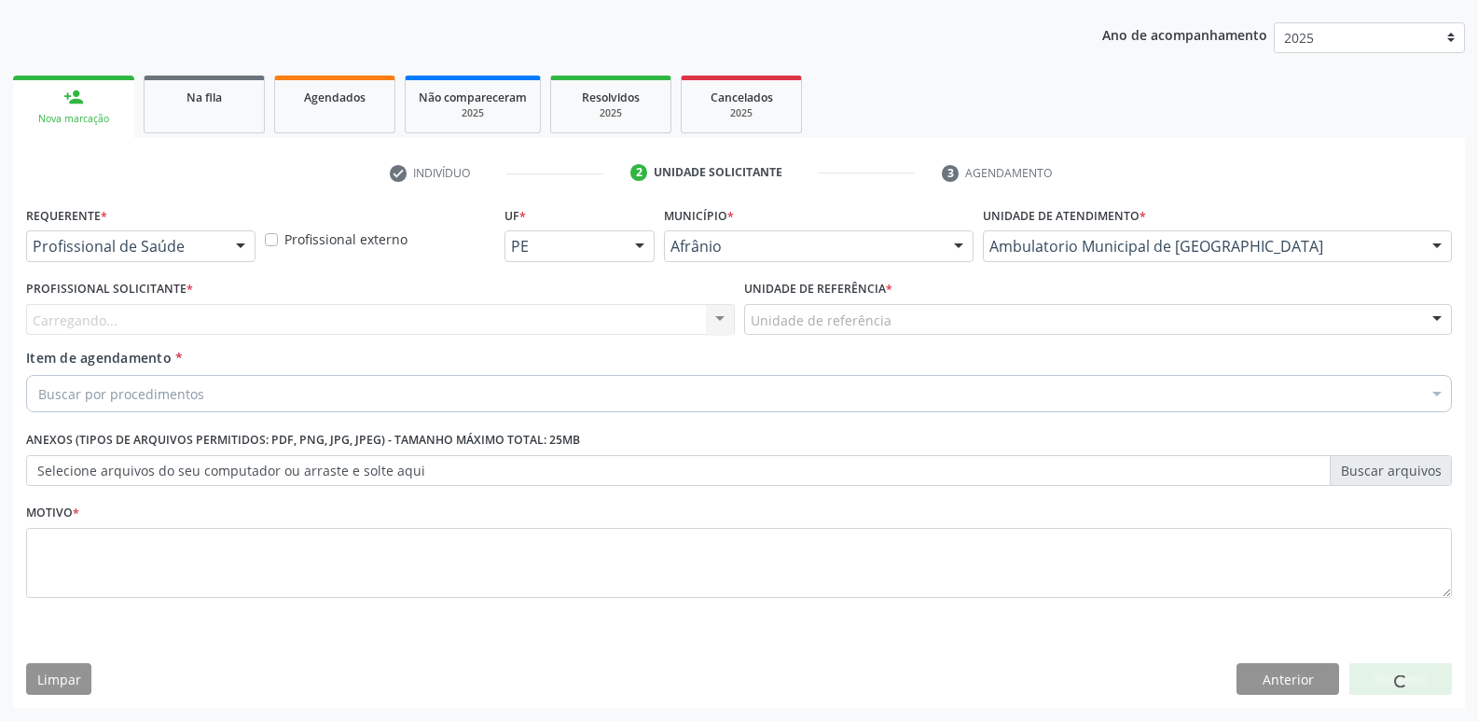
click at [944, 309] on div "Unidade de referência" at bounding box center [1098, 320] width 709 height 32
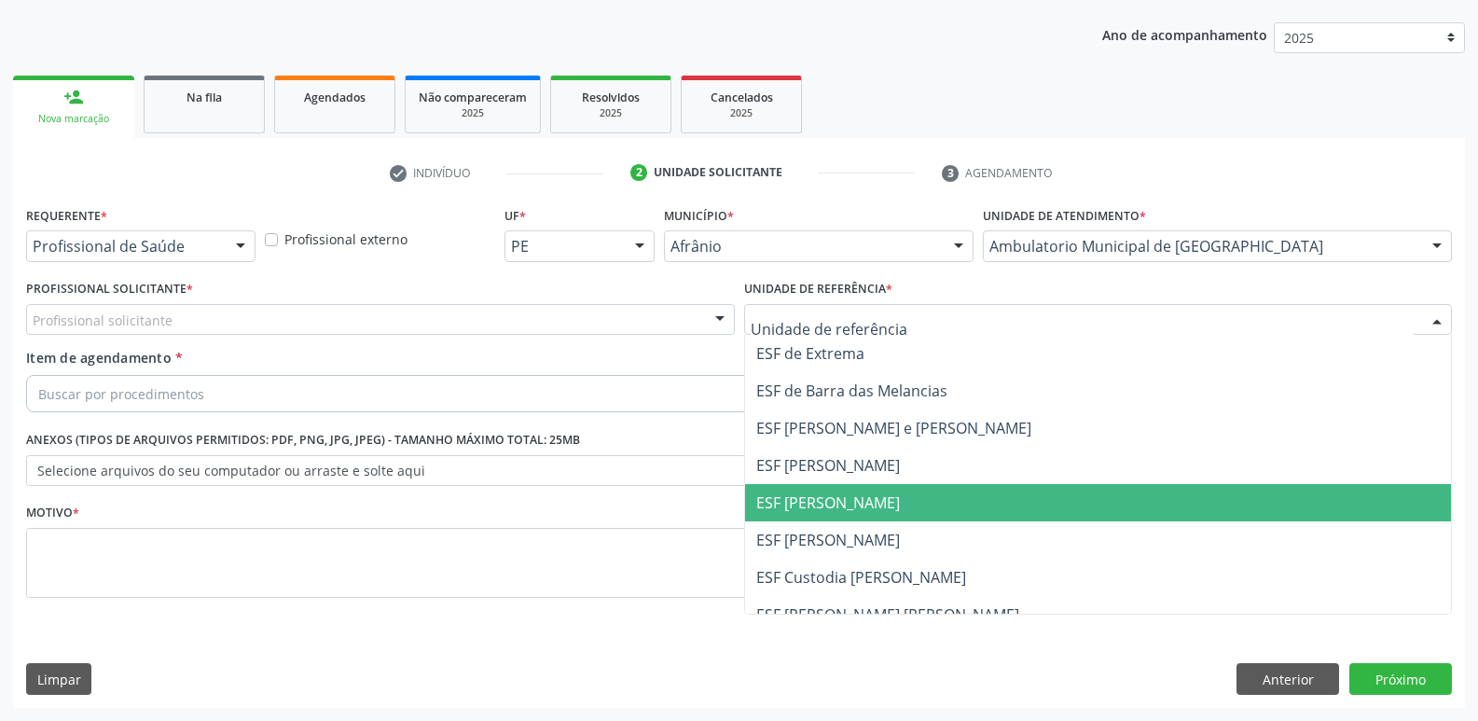
click at [930, 515] on span "ESF [PERSON_NAME]" at bounding box center [1098, 502] width 707 height 37
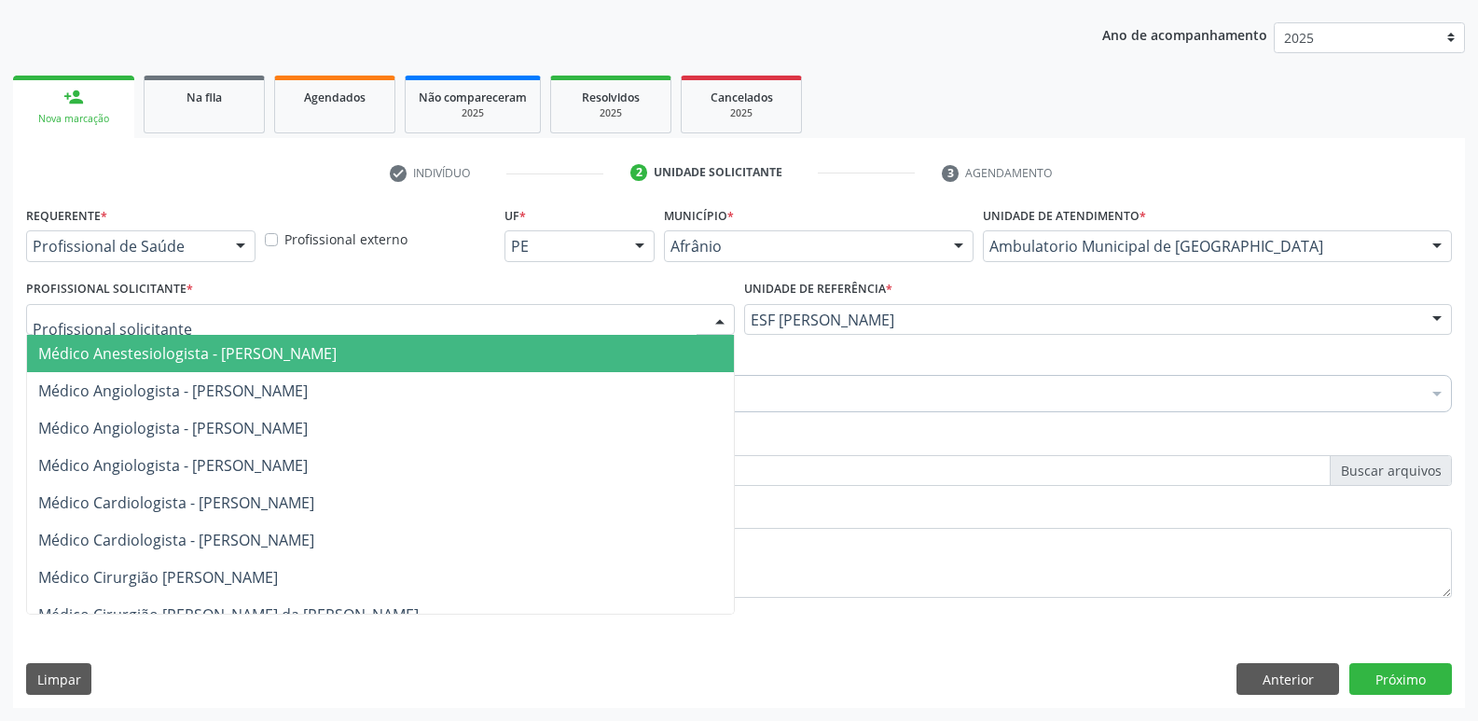
click at [655, 316] on div at bounding box center [380, 320] width 709 height 32
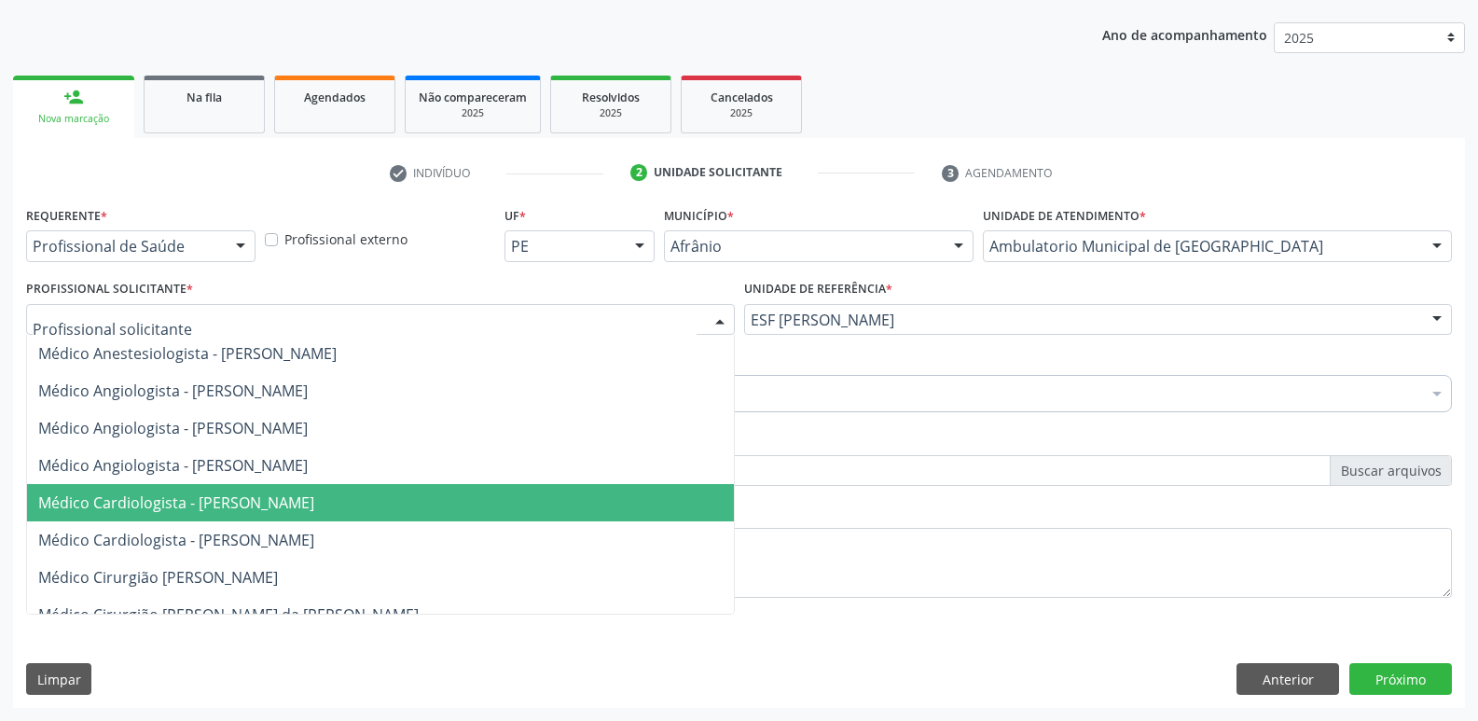
click at [656, 497] on span "Médico Cardiologista - [PERSON_NAME]" at bounding box center [380, 502] width 707 height 37
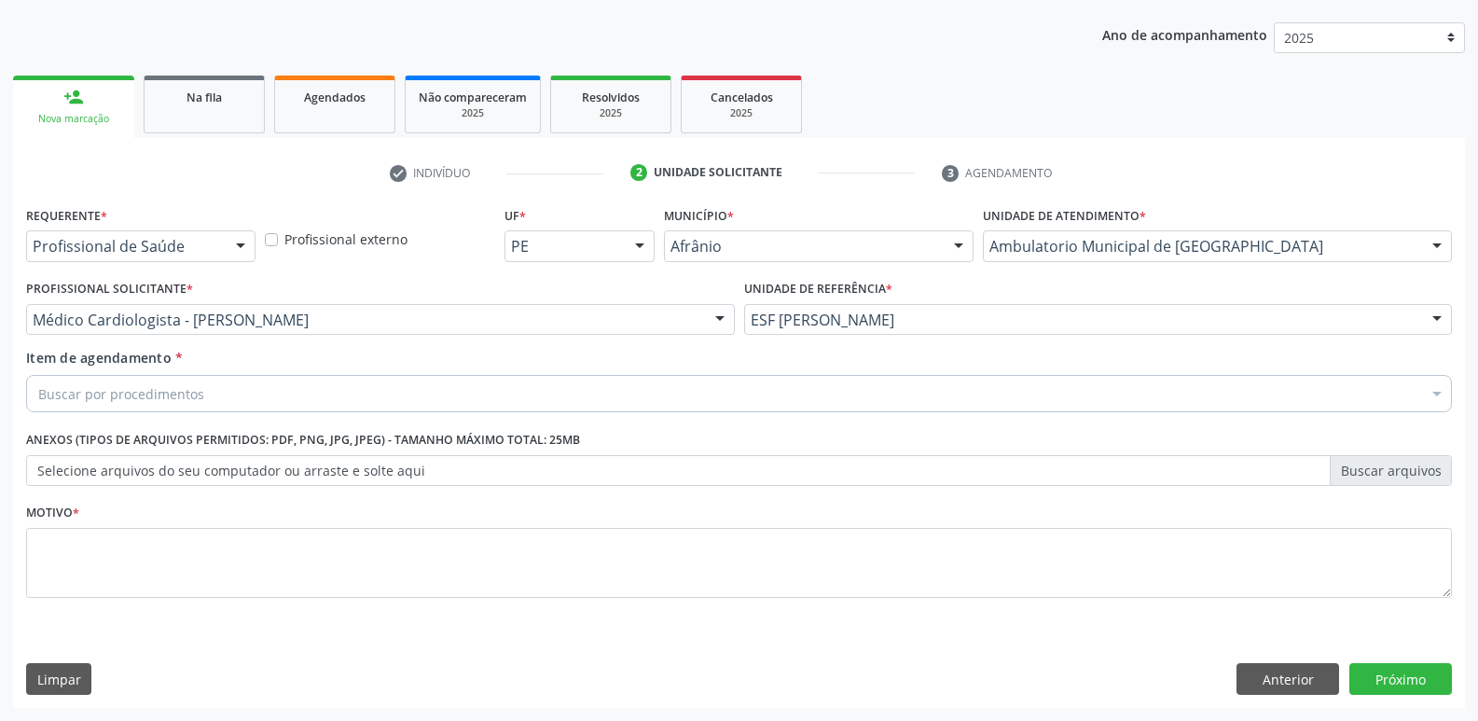
click at [477, 398] on div "Buscar por procedimentos" at bounding box center [739, 393] width 1426 height 37
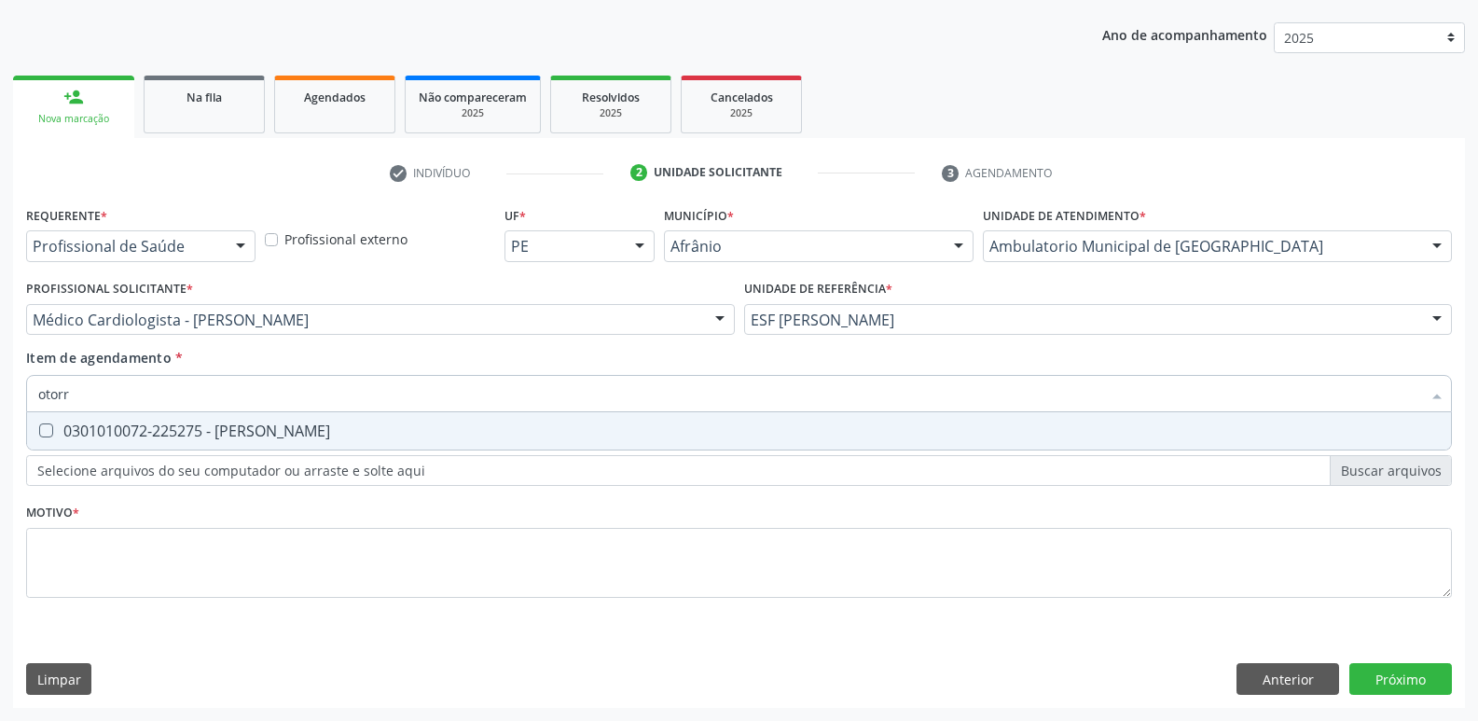
type input "otorri"
click at [439, 436] on div "0301010072-225275 - [PERSON_NAME]" at bounding box center [738, 430] width 1401 height 15
checkbox Otorrinolaringologista "true"
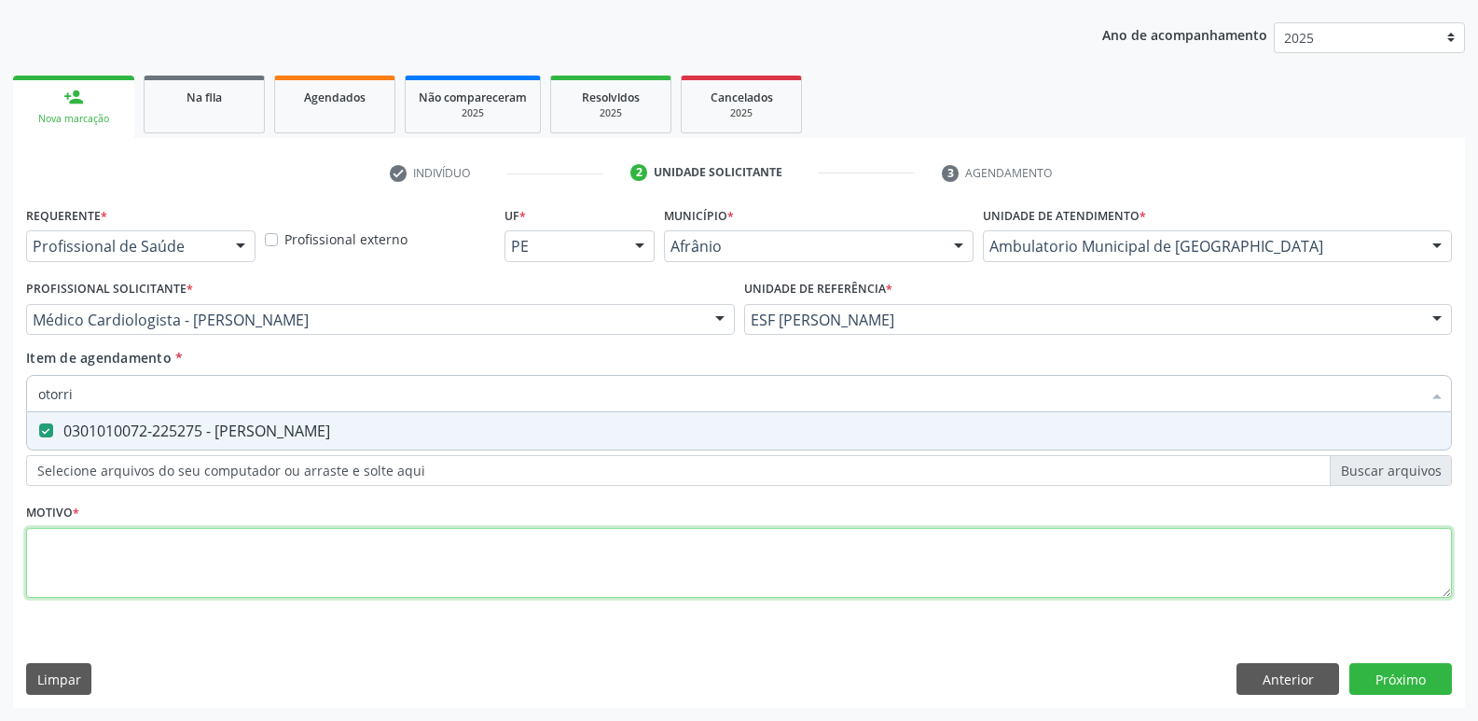
click at [400, 540] on div "Requerente * Profissional de Saúde Profissional de Saúde Paciente Nenhum result…" at bounding box center [739, 412] width 1426 height 422
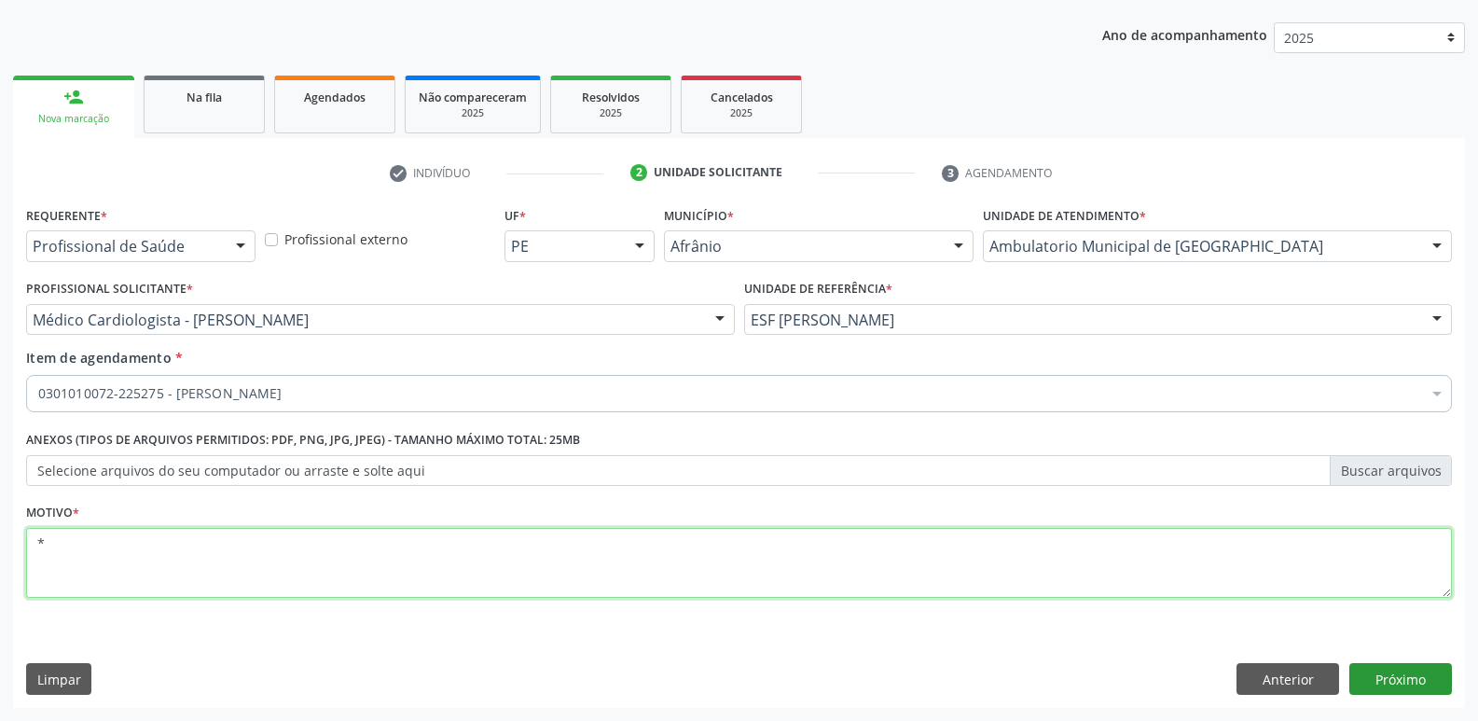
type textarea "*"
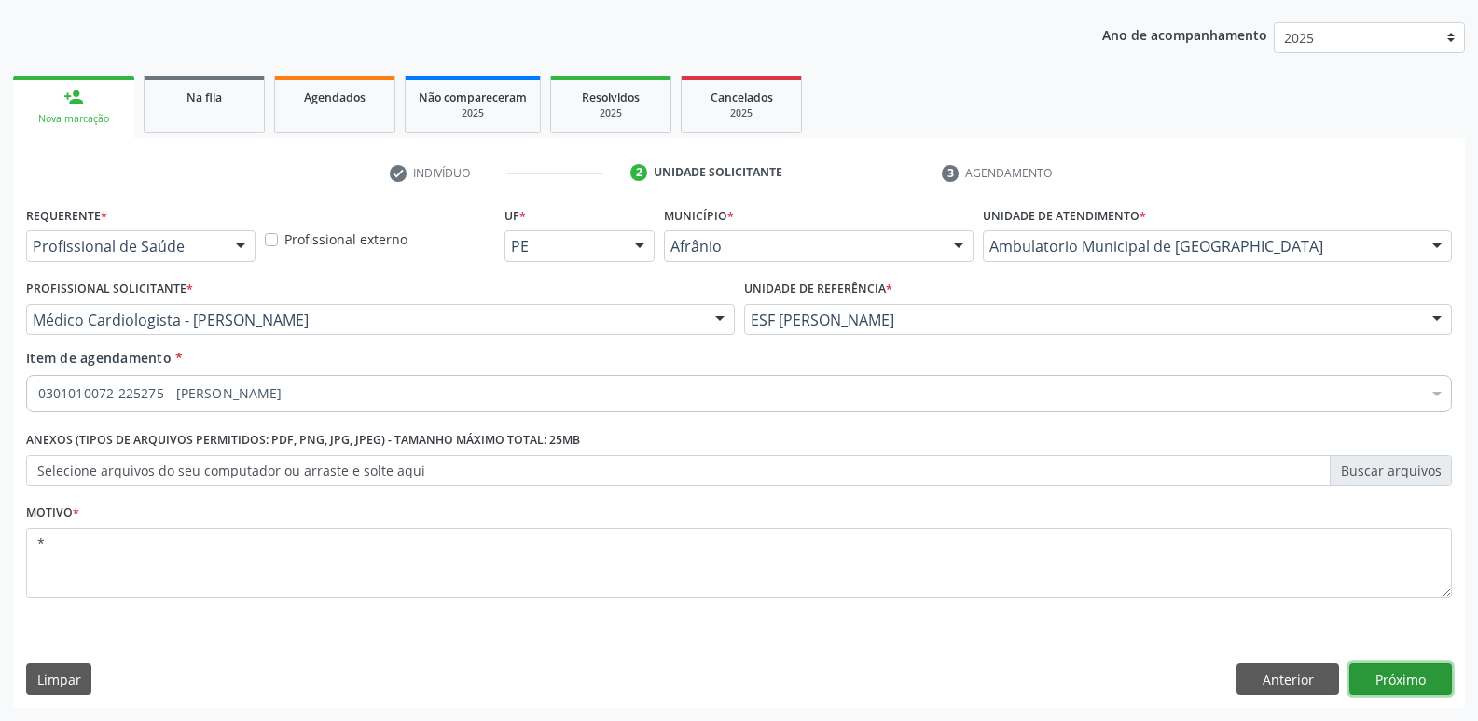
click at [1382, 672] on button "Próximo" at bounding box center [1400, 679] width 103 height 32
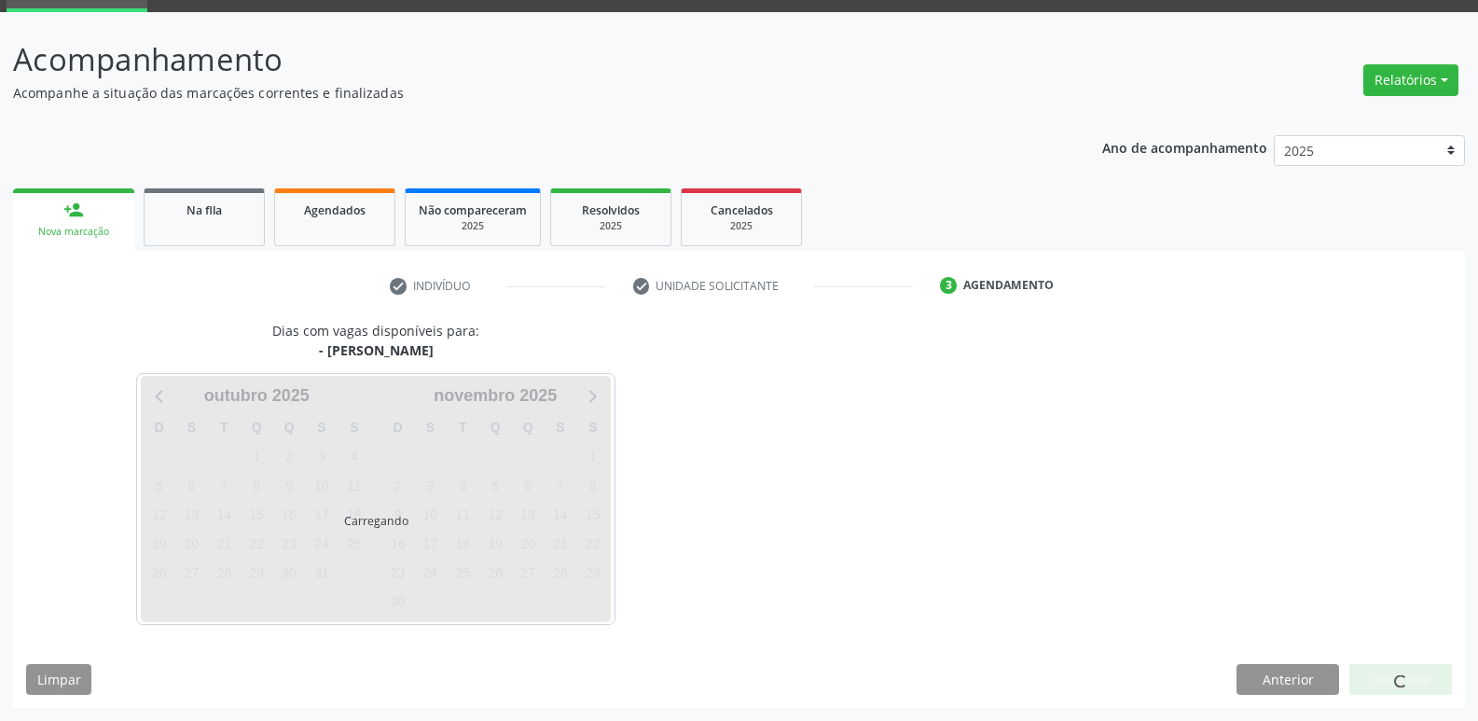
scroll to position [90, 0]
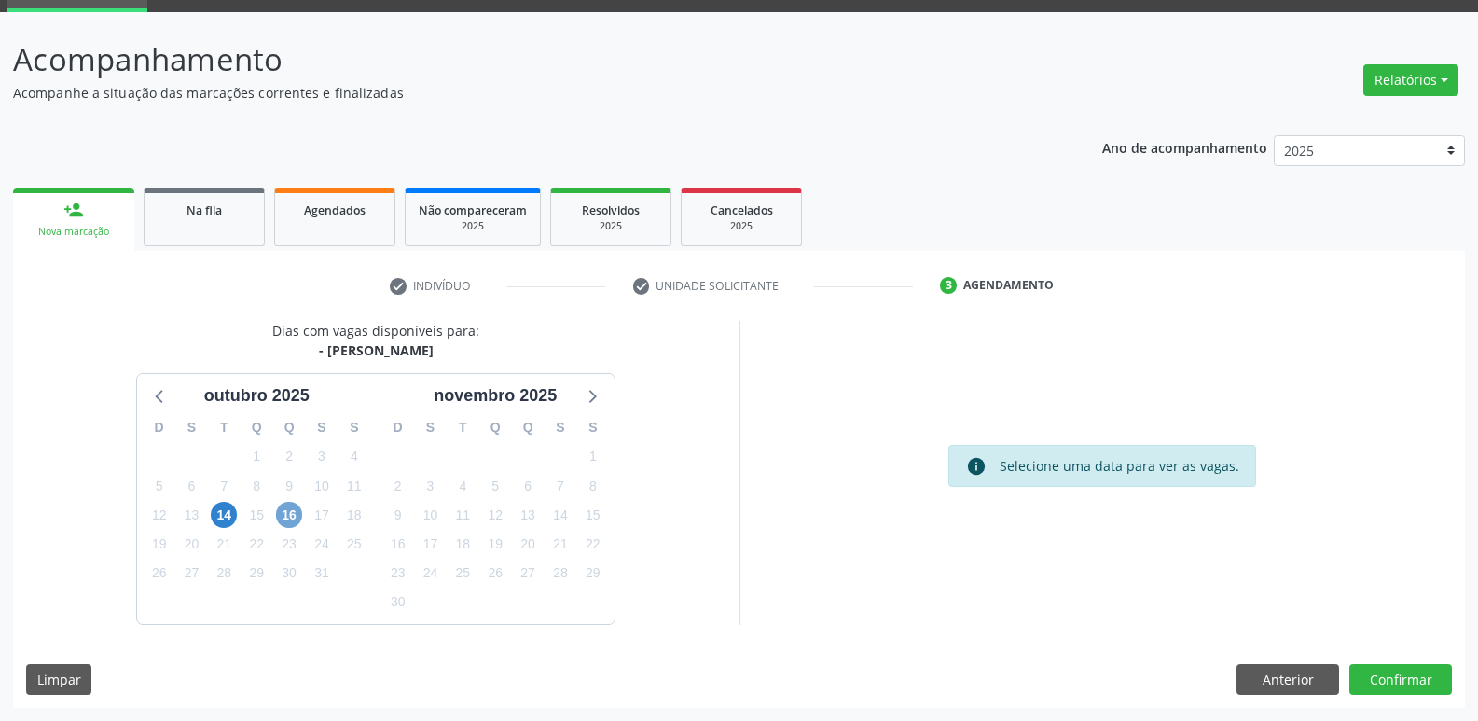
click at [291, 509] on span "16" at bounding box center [289, 515] width 26 height 26
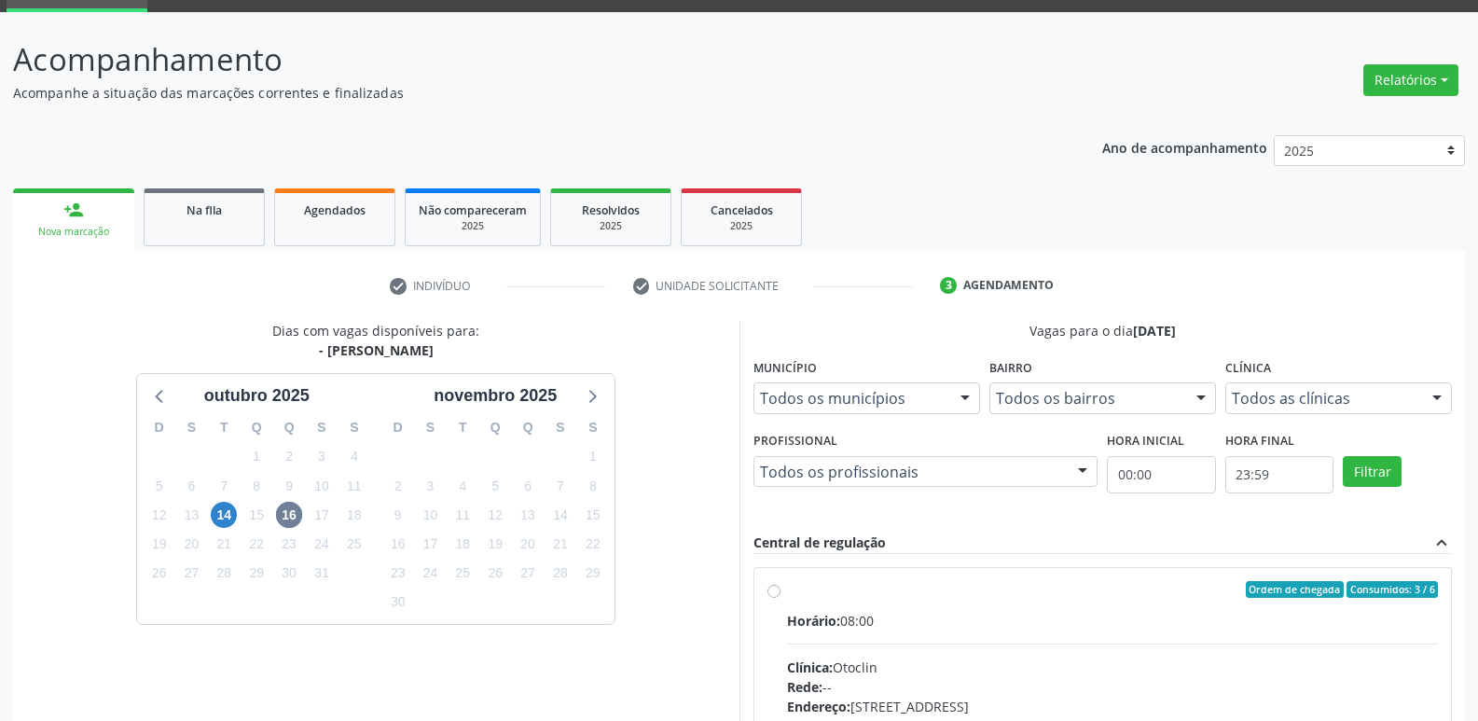
drag, startPoint x: 784, startPoint y: 590, endPoint x: 770, endPoint y: 586, distance: 14.5
click at [784, 591] on div "Ordem de chegada Consumidos: 3 / 6 Horário: 08:00 Clínica: Otoclin Rede: -- End…" at bounding box center [1102, 724] width 671 height 286
radio input "true"
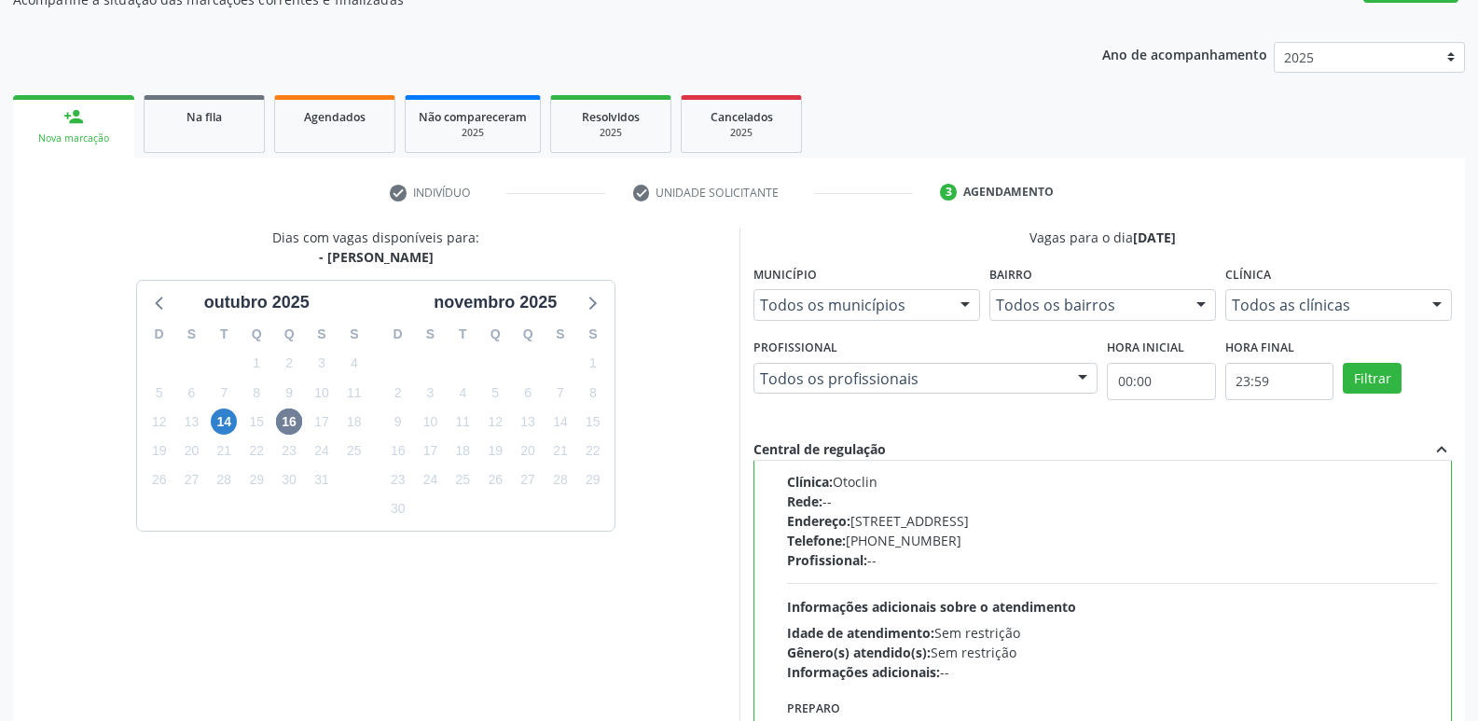
scroll to position [393, 0]
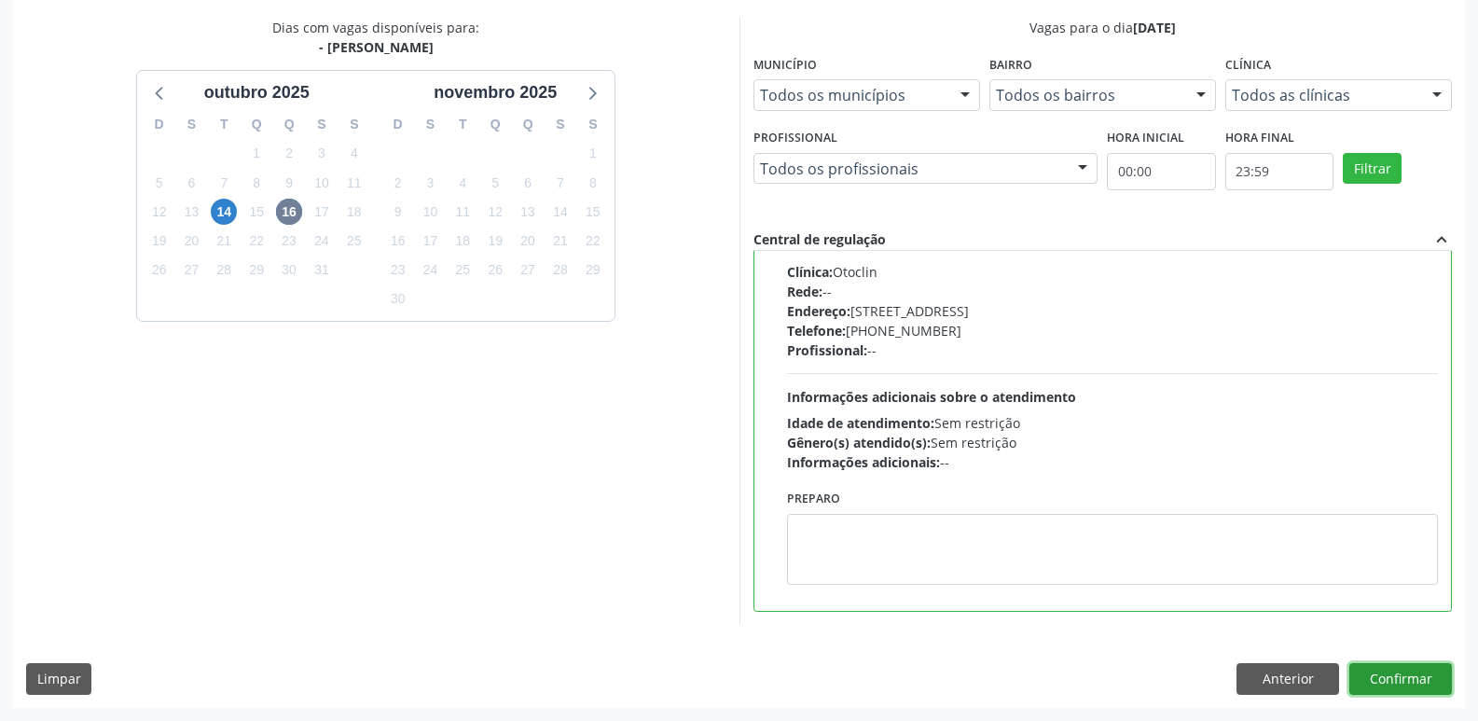
click at [1381, 678] on button "Confirmar" at bounding box center [1400, 679] width 103 height 32
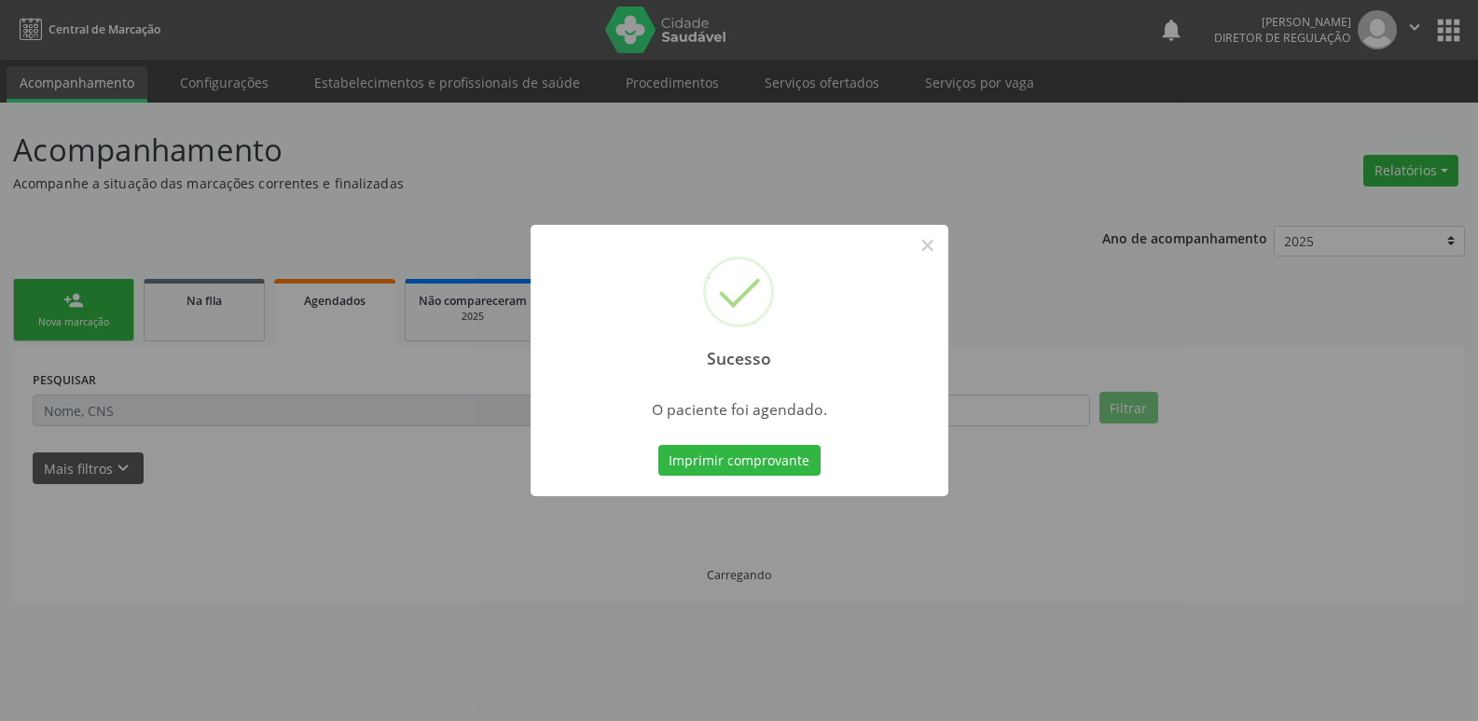
scroll to position [0, 0]
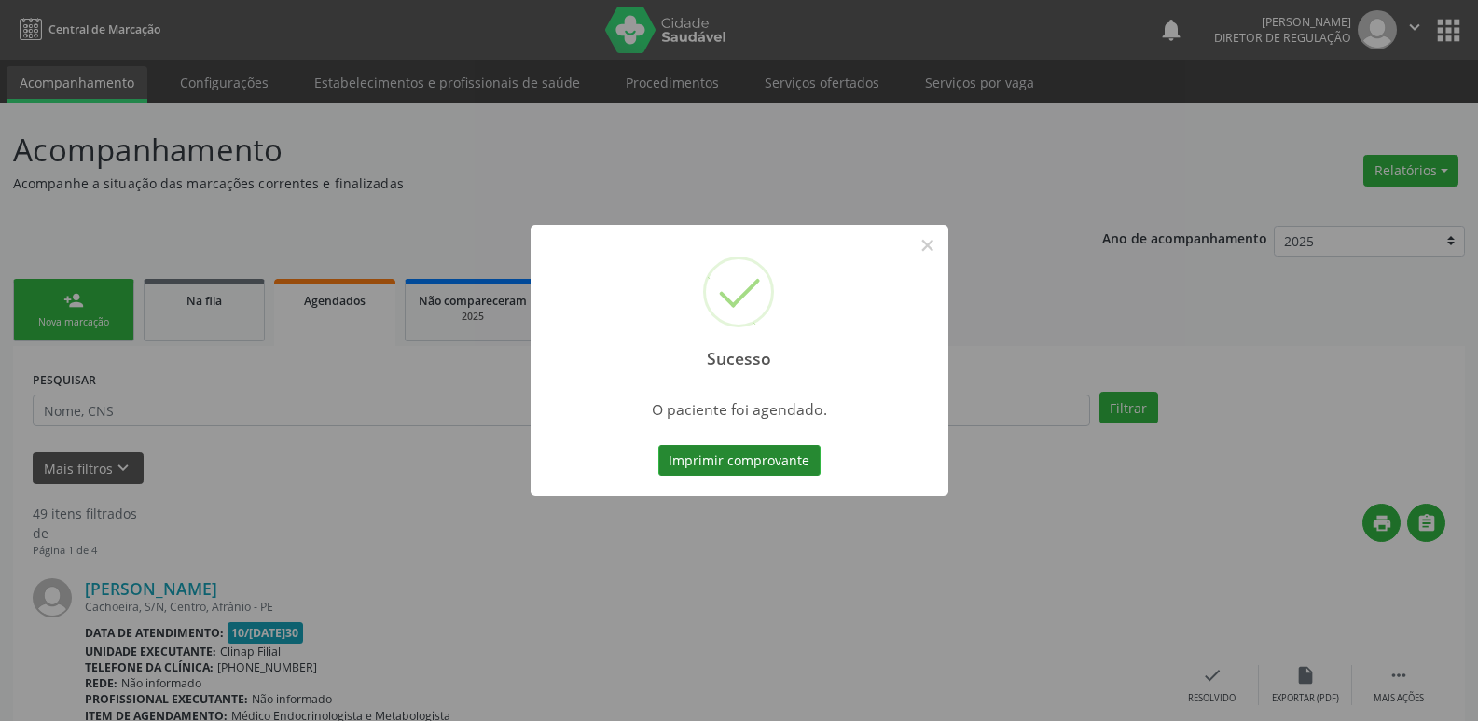
click at [790, 454] on button "Imprimir comprovante" at bounding box center [739, 461] width 162 height 32
